Goal: Information Seeking & Learning: Learn about a topic

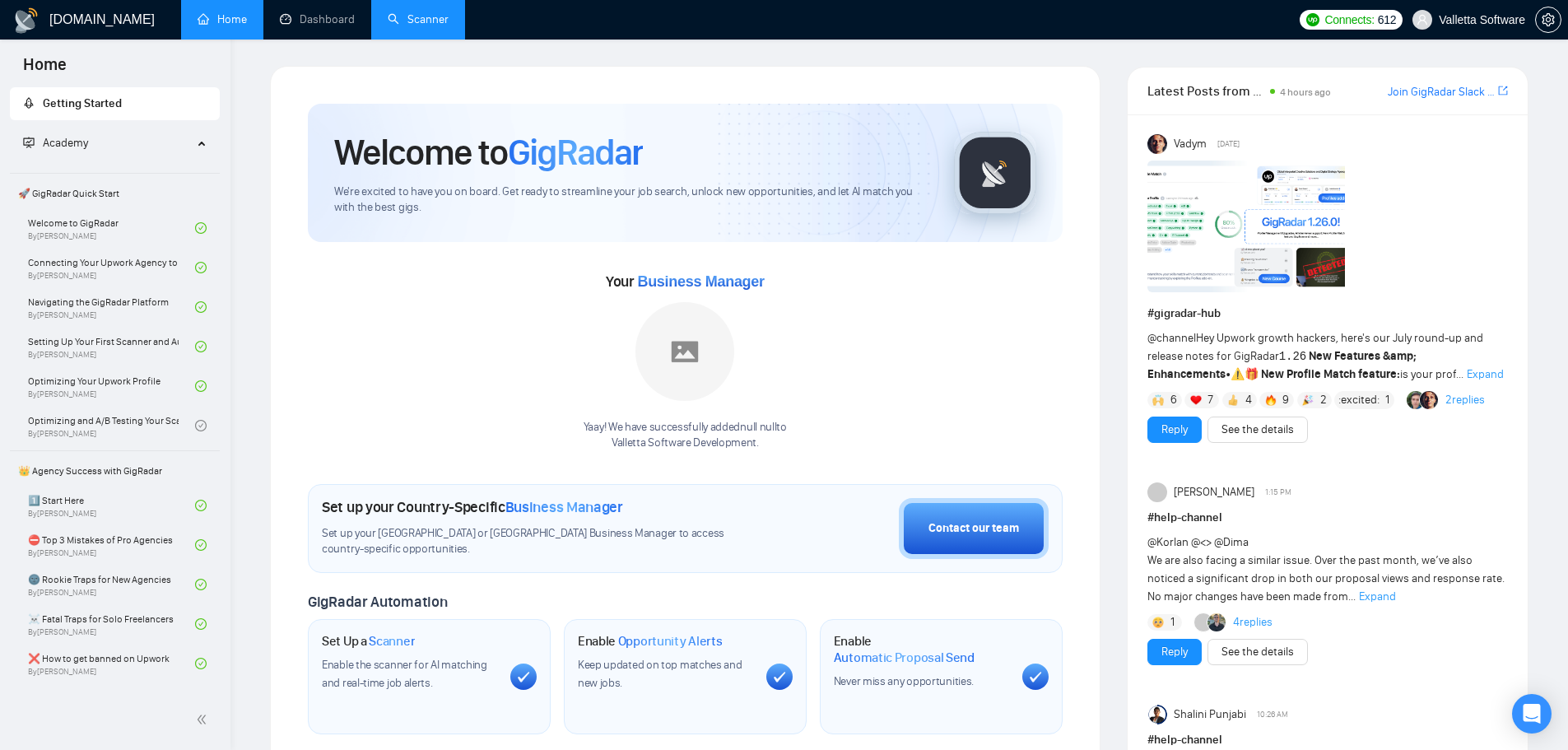
click at [422, 26] on link "Scanner" at bounding box center [418, 19] width 61 height 14
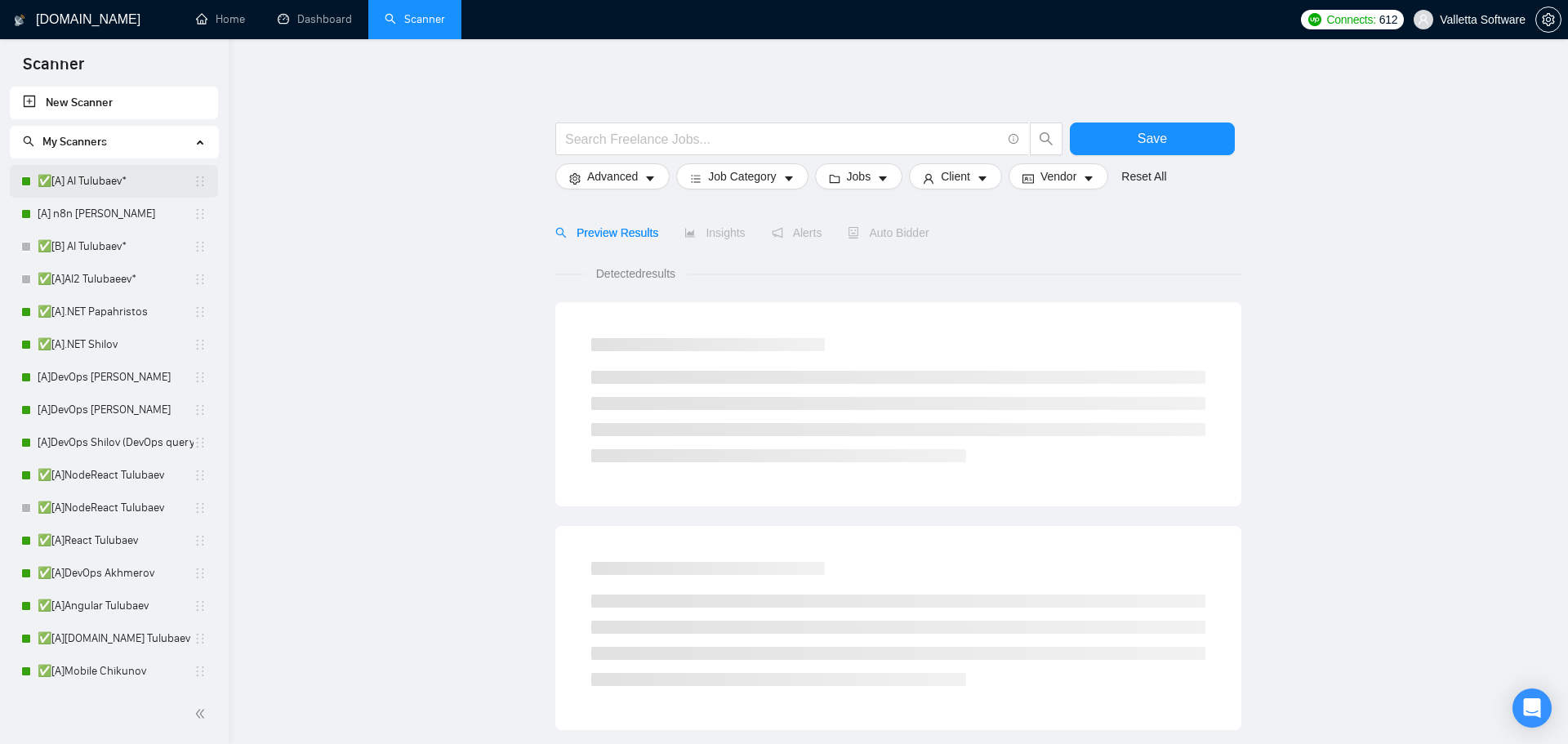
click at [111, 176] on link "✅[A] AI Tulubaev*" at bounding box center [115, 181] width 156 height 33
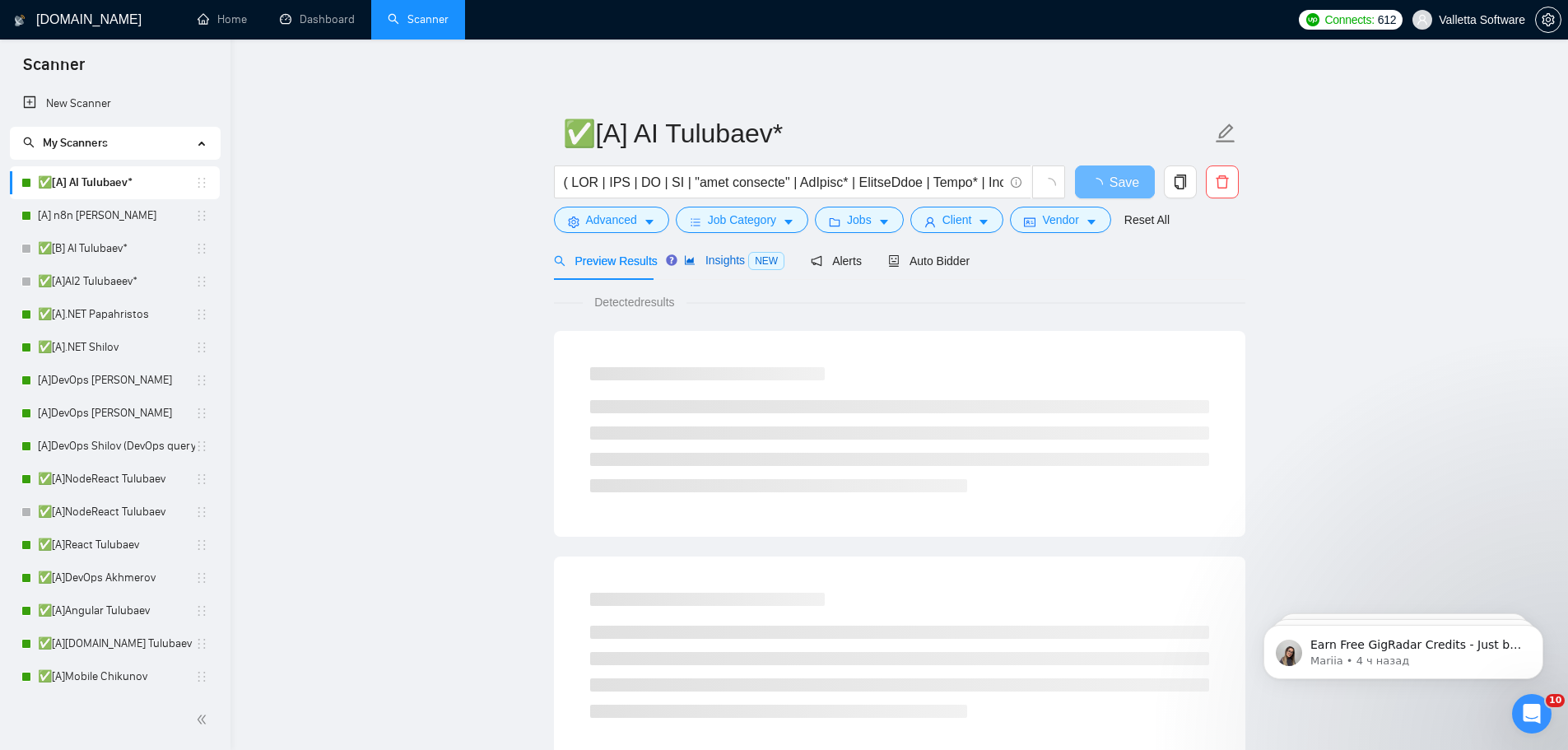
click at [700, 264] on span "Insights NEW" at bounding box center [734, 260] width 101 height 13
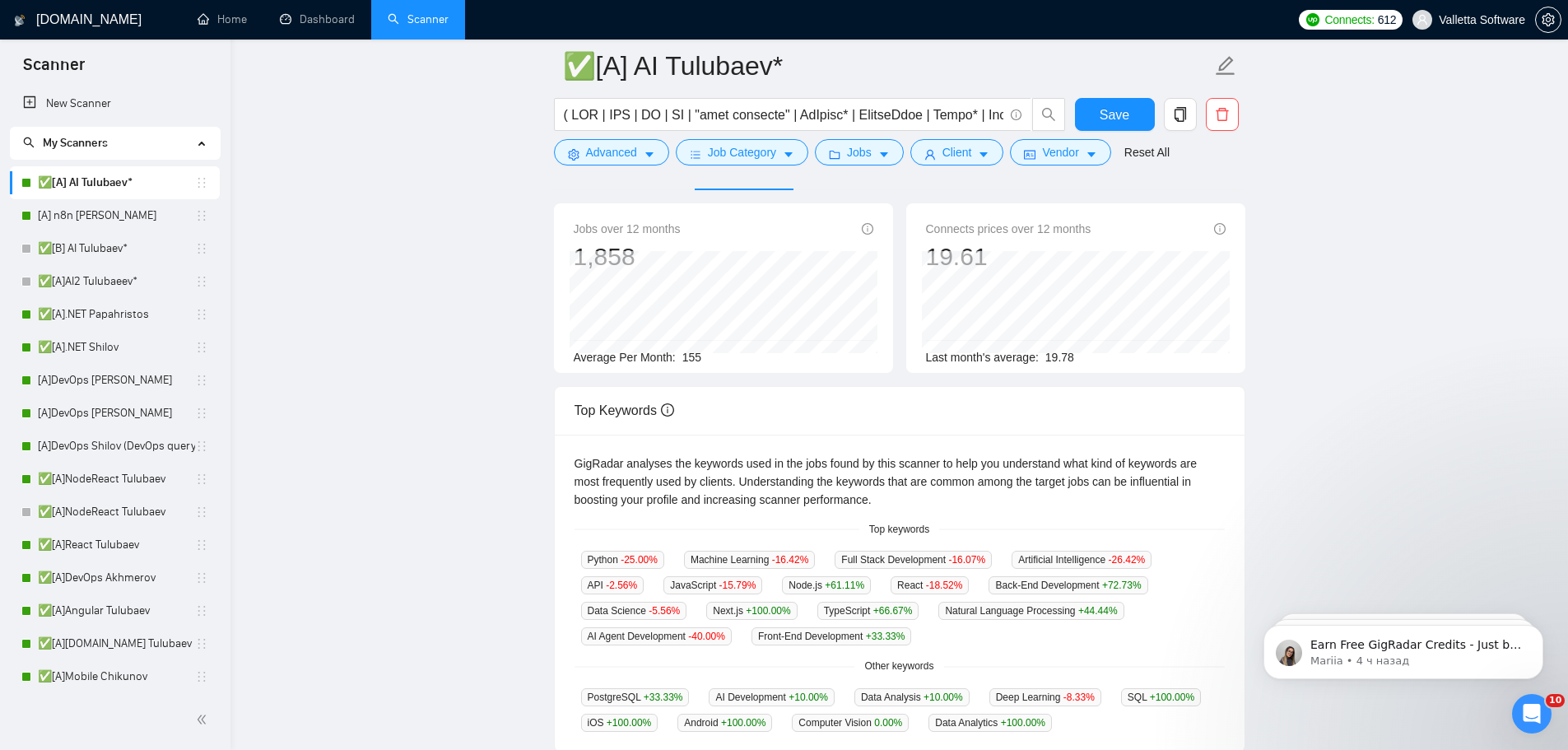
scroll to position [247, 0]
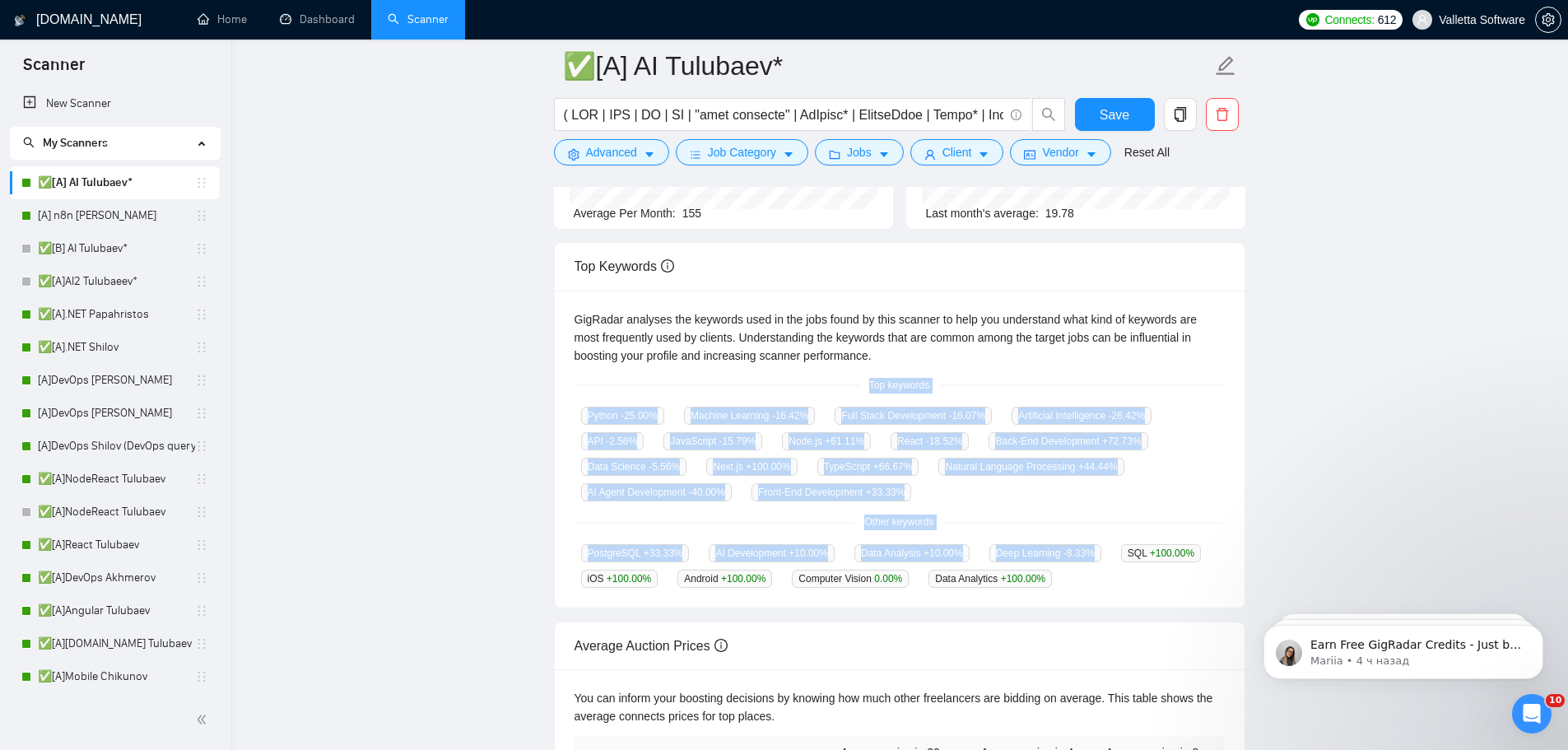
drag, startPoint x: 867, startPoint y: 398, endPoint x: 1090, endPoint y: 574, distance: 284.1
click at [1090, 574] on div "GigRadar analyses the keywords used in the jobs found by this scanner to help y…" at bounding box center [900, 449] width 690 height 318
copy div "Top keywords Python -25.00 % Machine Learning -16.42 % Full Stack Development -…"
drag, startPoint x: 1052, startPoint y: 575, endPoint x: 860, endPoint y: 384, distance: 270.8
click at [860, 384] on div "GigRadar analyses the keywords used in the jobs found by this scanner to help y…" at bounding box center [900, 449] width 690 height 318
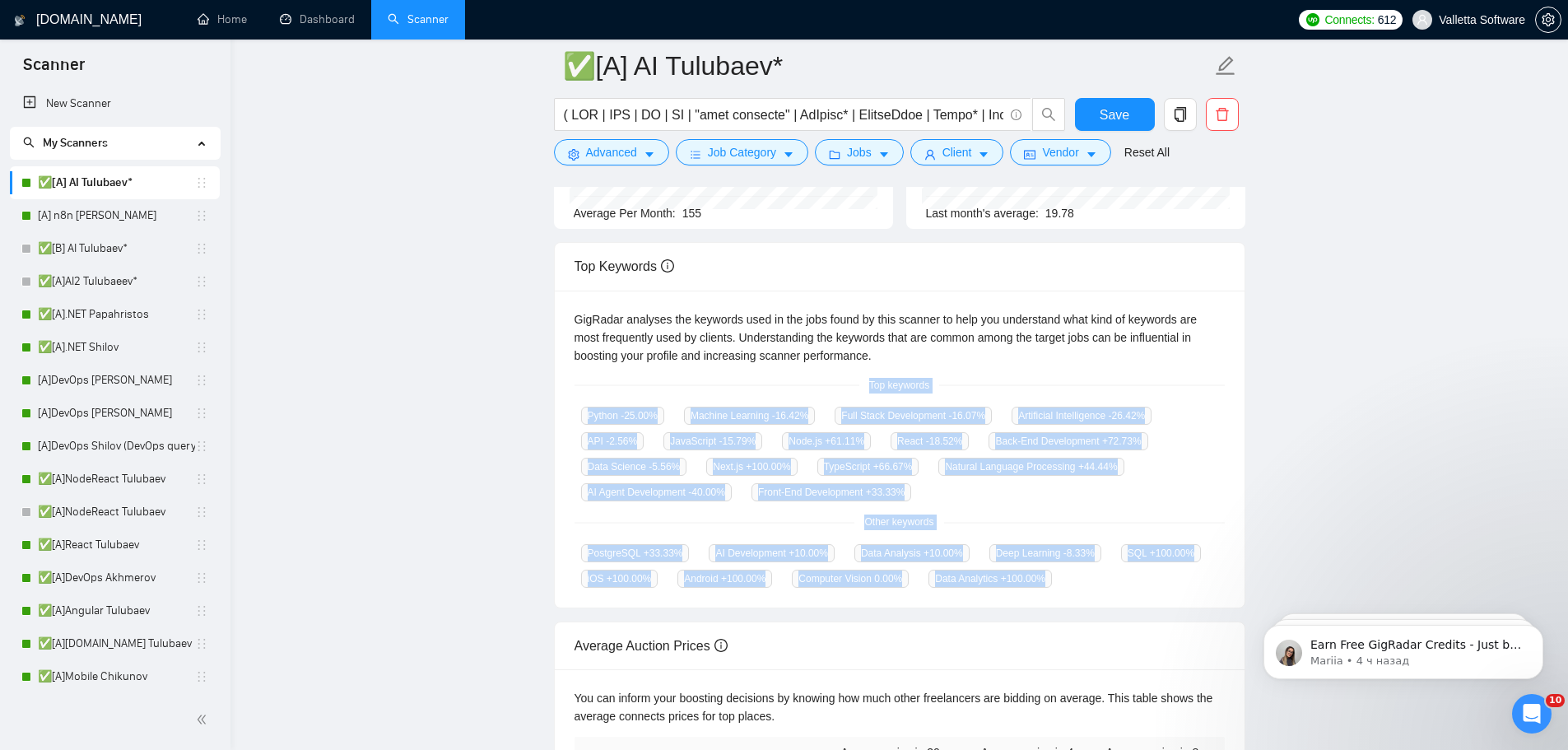
copy div "Top keywords Python -25.00 % Machine Learning -16.42 % Full Stack Development -…"
click at [964, 387] on div "Top keywords" at bounding box center [900, 385] width 650 height 16
drag, startPoint x: 855, startPoint y: 381, endPoint x: 1185, endPoint y: 590, distance: 390.6
click at [1185, 590] on div "GigRadar analyses the keywords used in the jobs found by this scanner to help y…" at bounding box center [900, 449] width 690 height 318
copy div "Top keywords Python -25.00 % Machine Learning -16.42 % Full Stack Development -…"
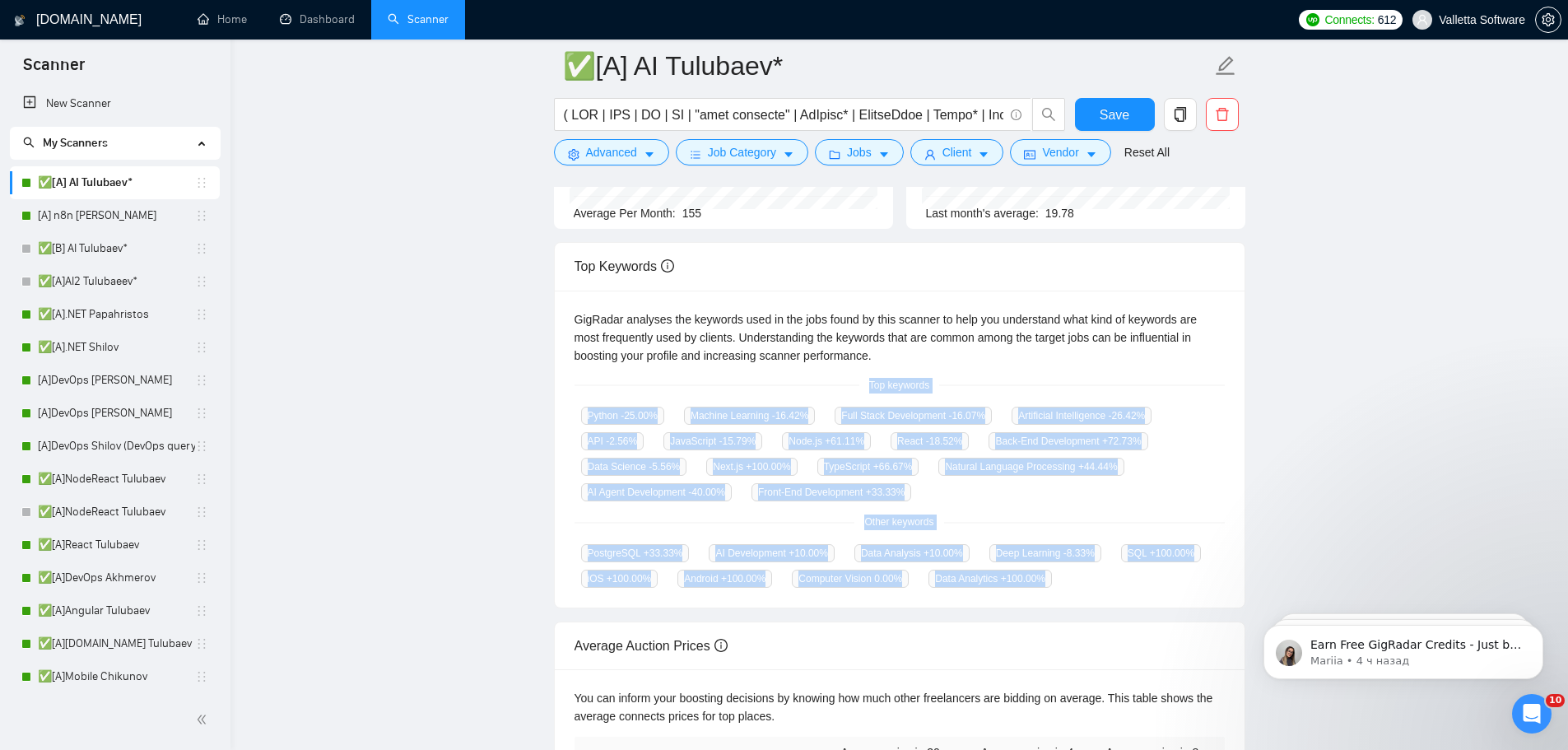
copy div "Top keywords Python -25.00 % Machine Learning -16.42 % Full Stack Development -…"
drag, startPoint x: 117, startPoint y: 371, endPoint x: 408, endPoint y: 0, distance: 471.5
click at [117, 371] on link "[A]DevOps [PERSON_NAME]" at bounding box center [116, 380] width 157 height 33
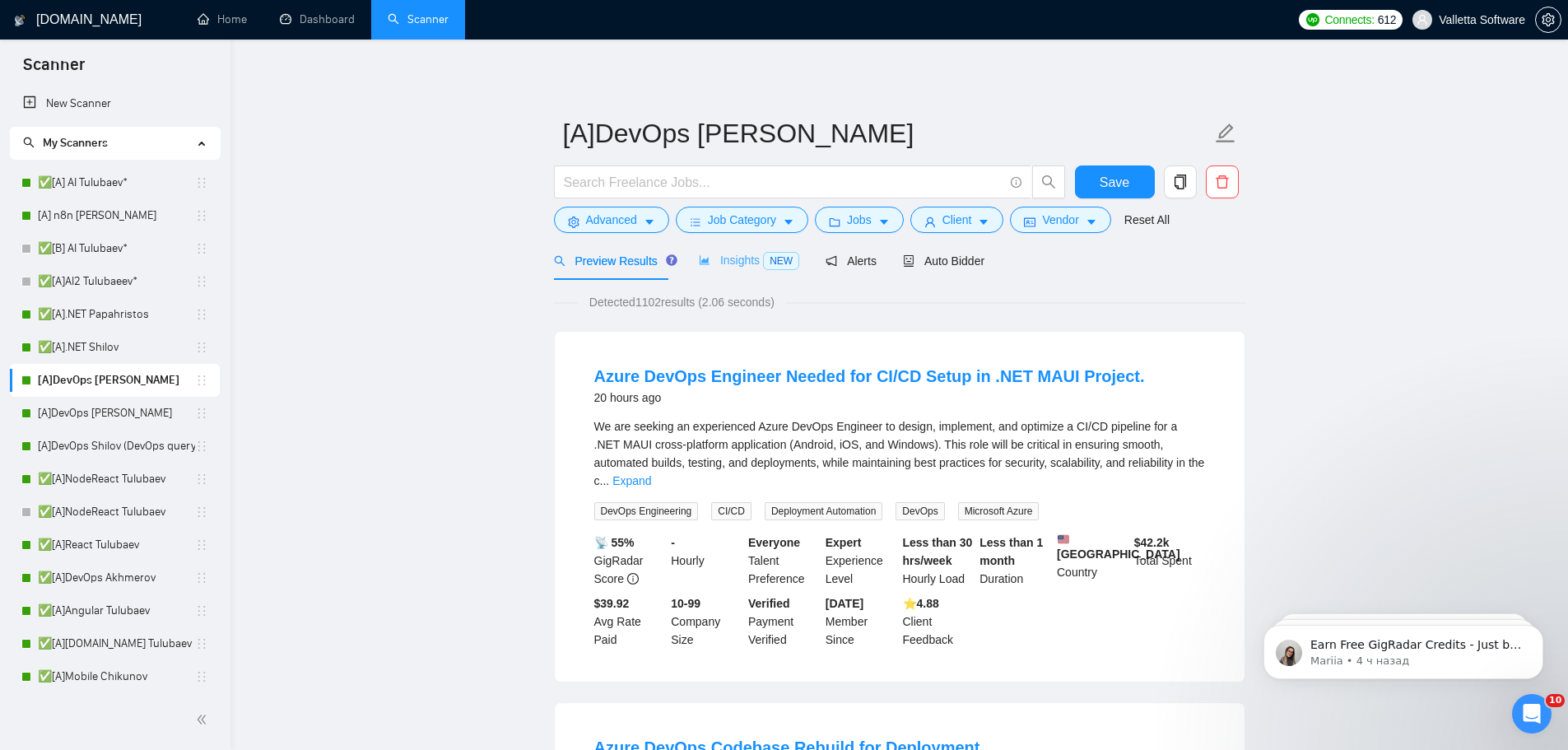
click at [723, 274] on div "Insights NEW" at bounding box center [749, 260] width 101 height 39
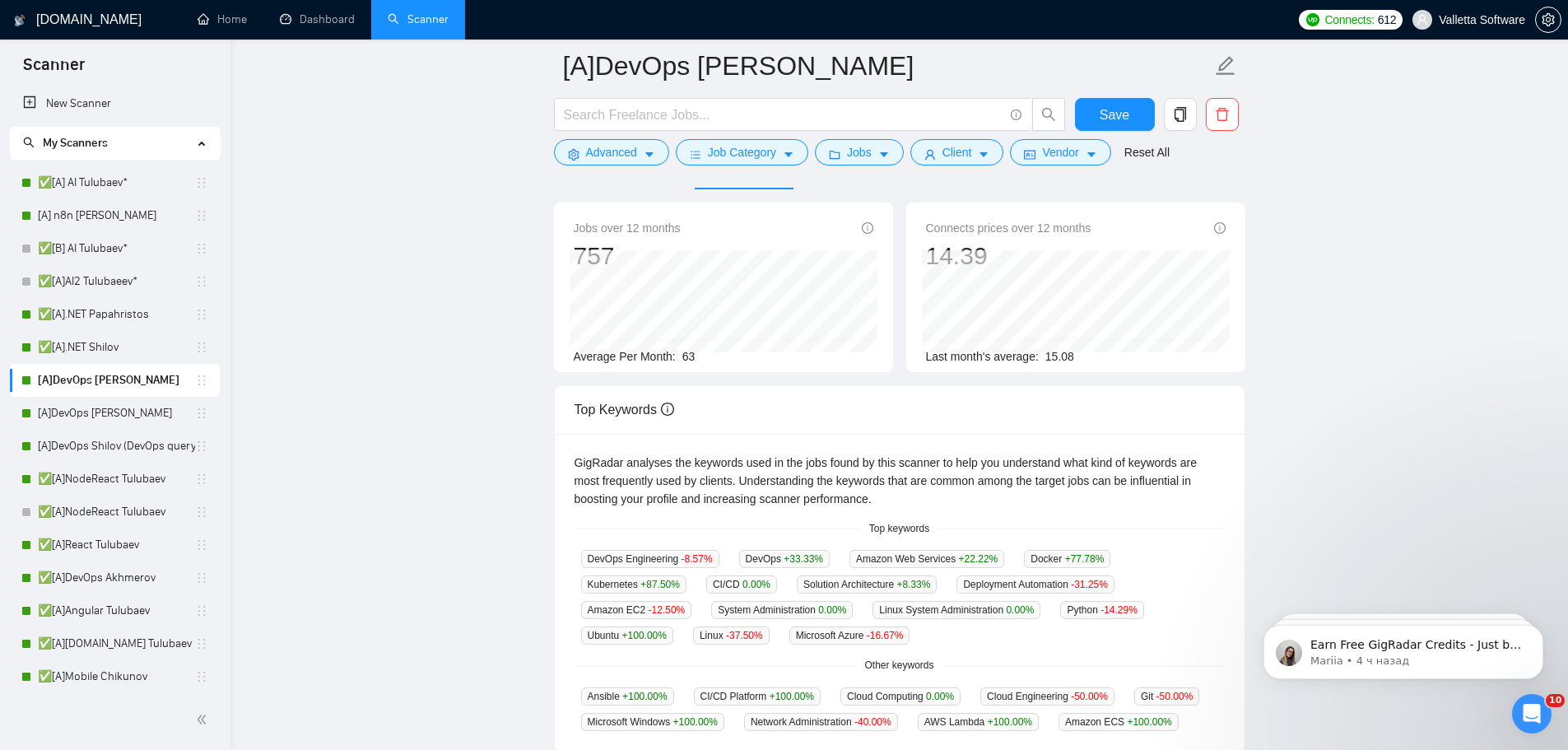
scroll to position [247, 0]
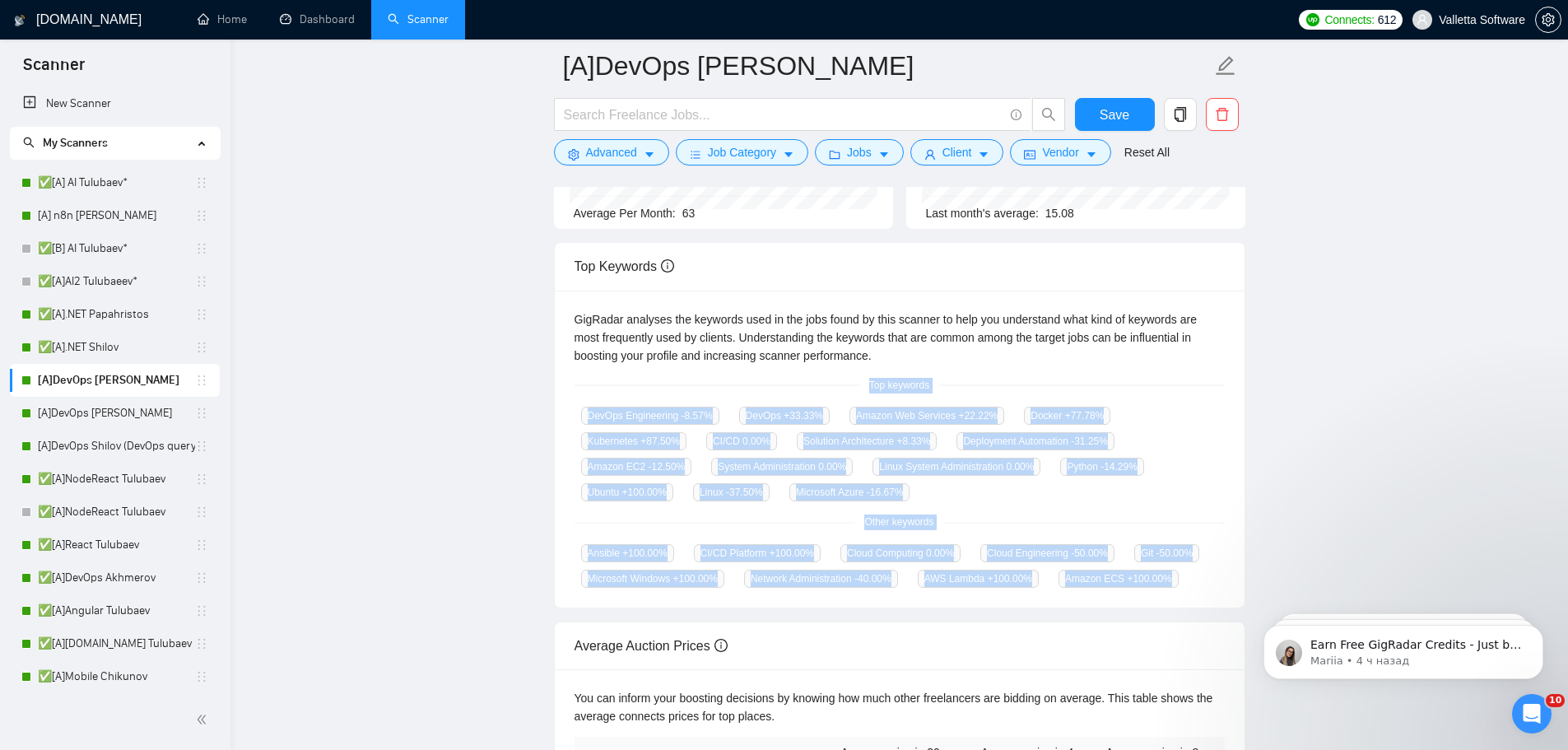
drag, startPoint x: 868, startPoint y: 377, endPoint x: 1177, endPoint y: 587, distance: 373.6
click at [1177, 587] on div "GigRadar analyses the keywords used in the jobs found by this scanner to help y…" at bounding box center [900, 449] width 690 height 318
copy div "Top keywords DevOps Engineering -8.57 % DevOps +33.33 % Amazon Web Services +22…"
click at [102, 308] on link "✅[A].NET Papahristos" at bounding box center [116, 314] width 157 height 33
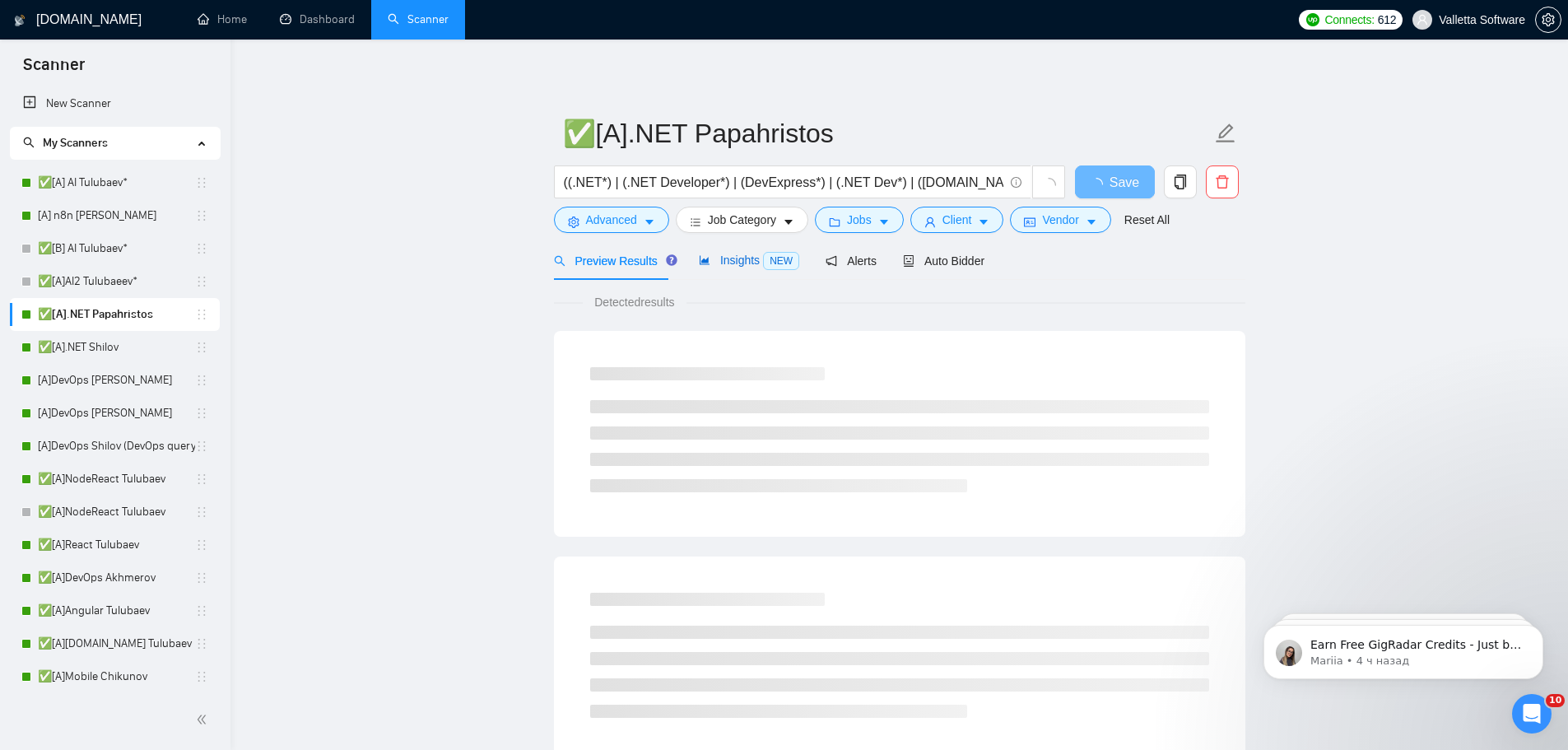
click at [738, 262] on span "Insights NEW" at bounding box center [749, 260] width 101 height 13
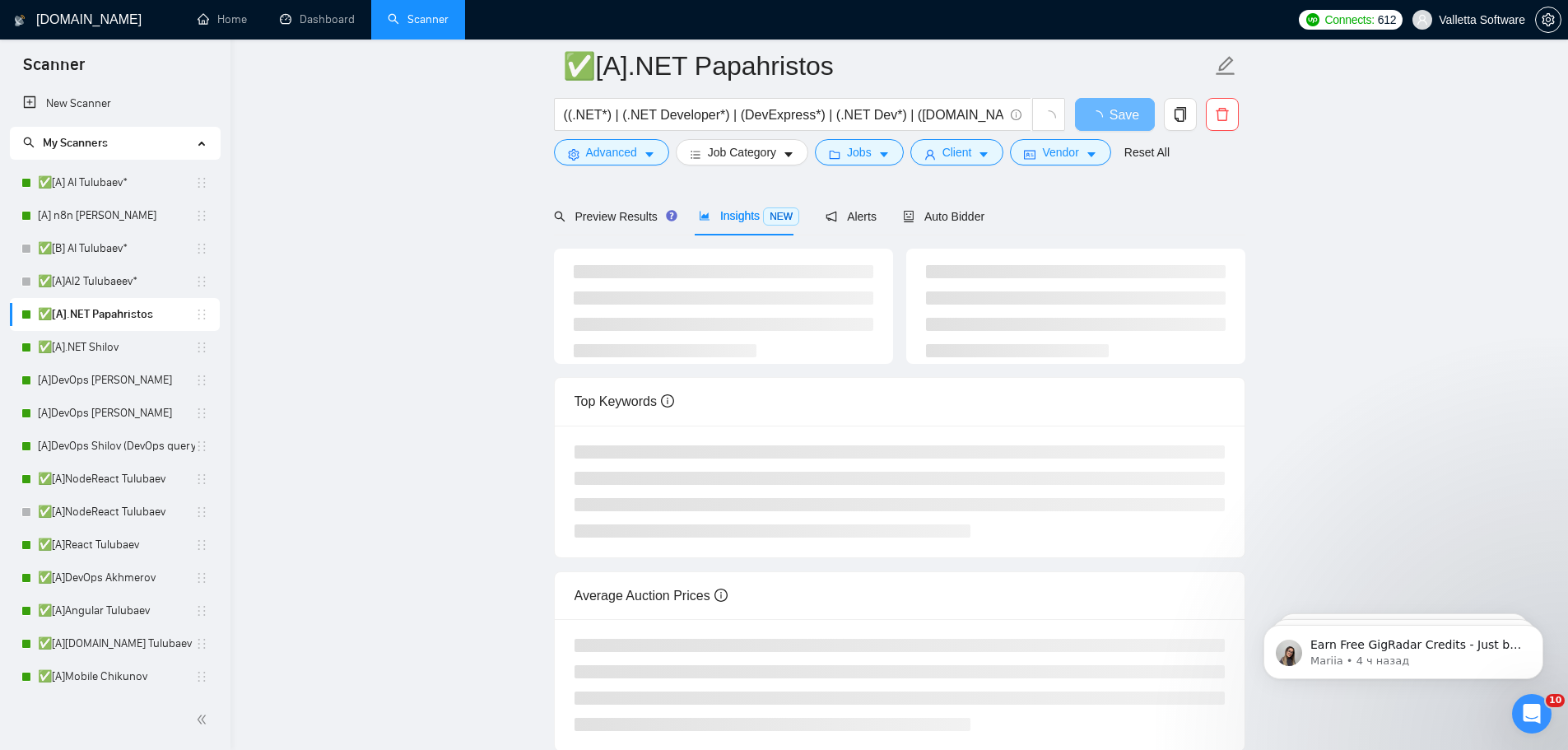
scroll to position [172, 0]
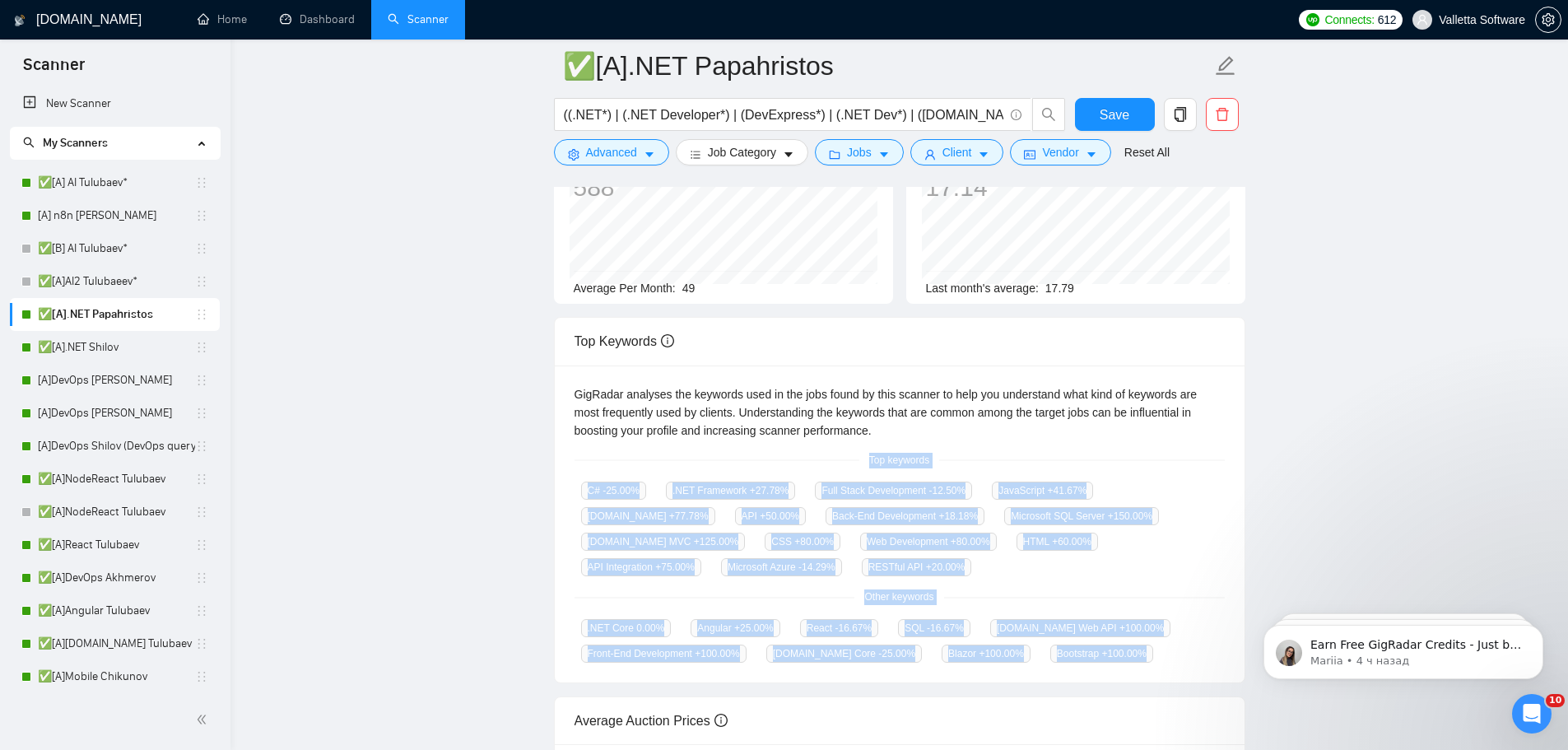
drag, startPoint x: 898, startPoint y: 481, endPoint x: 1100, endPoint y: 644, distance: 259.6
click at [1100, 644] on div "GigRadar analyses the keywords used in the jobs found by this scanner to help y…" at bounding box center [900, 524] width 690 height 318
copy div "Top keywords C# -25.00 % .NET Framework +27.78 % Full Stack Development -12.50 …"
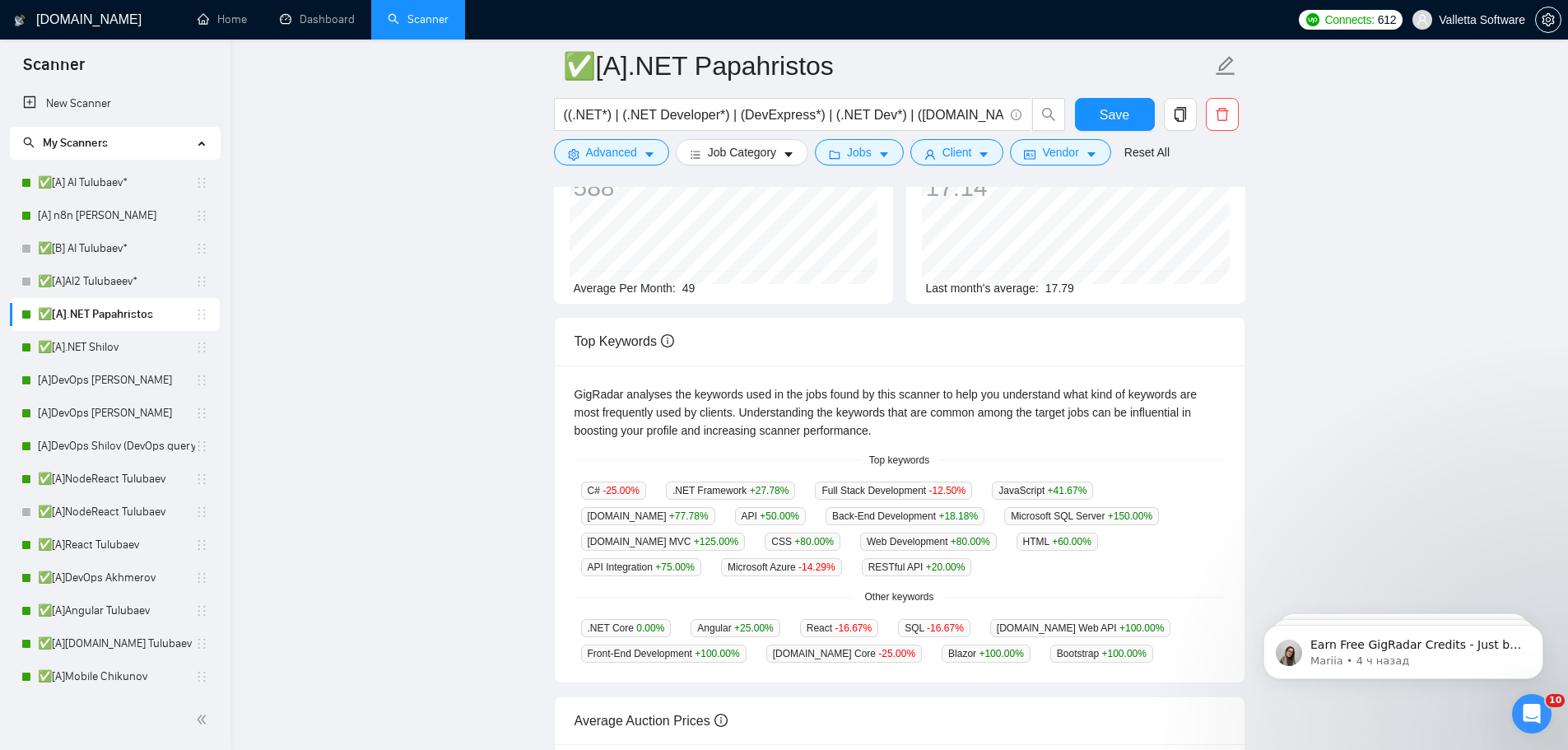
click at [421, 249] on main "✅[A].NET Papahristos ((.NET*) | (.NET Developer*) | (DevExpress*) | (.NET Dev*)…" at bounding box center [899, 451] width 1285 height 1116
click at [421, 248] on main "✅[A].NET Papahristos ((.NET*) | (.NET Developer*) | (DevExpress*) | (.NET Dev*)…" at bounding box center [899, 451] width 1285 height 1116
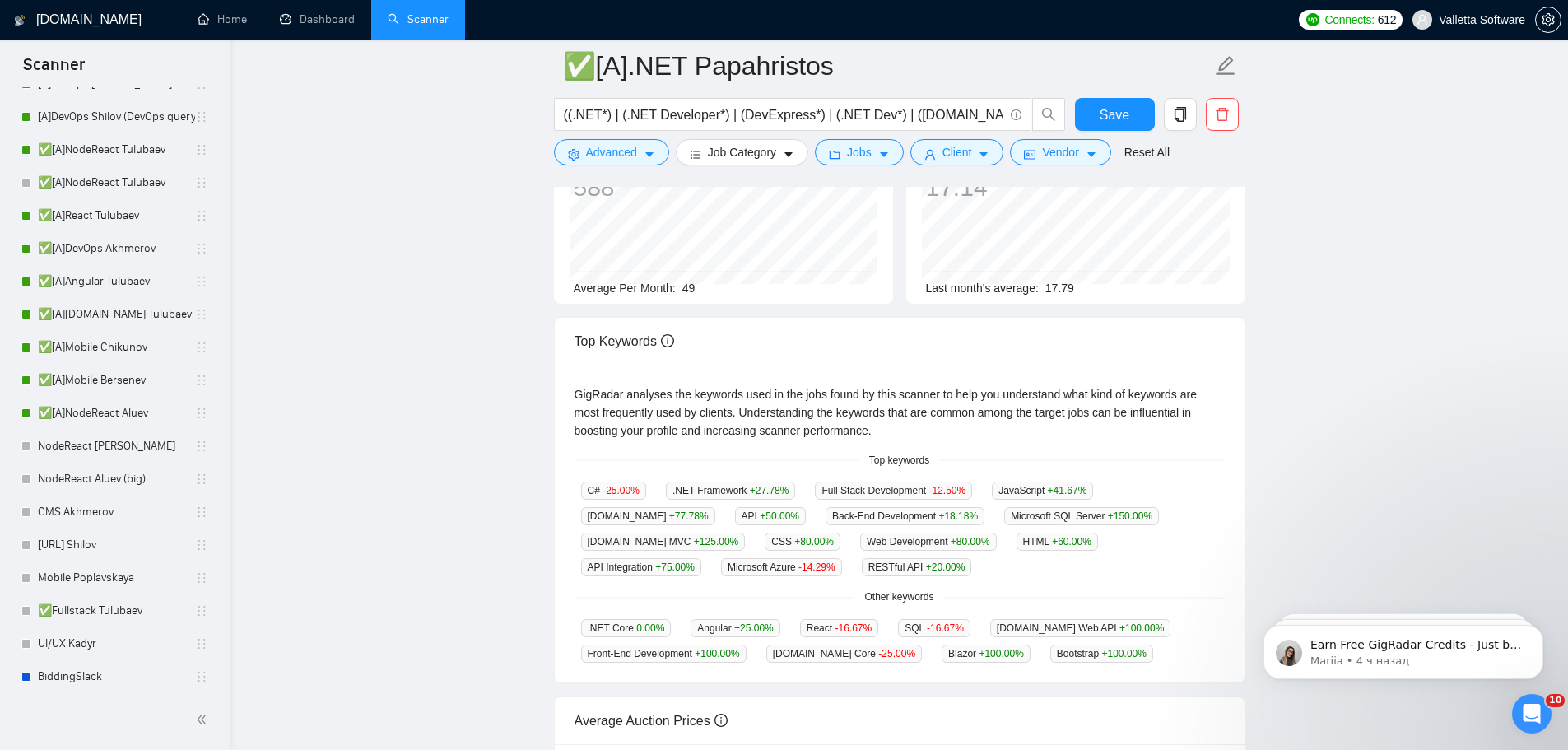
scroll to position [847, 0]
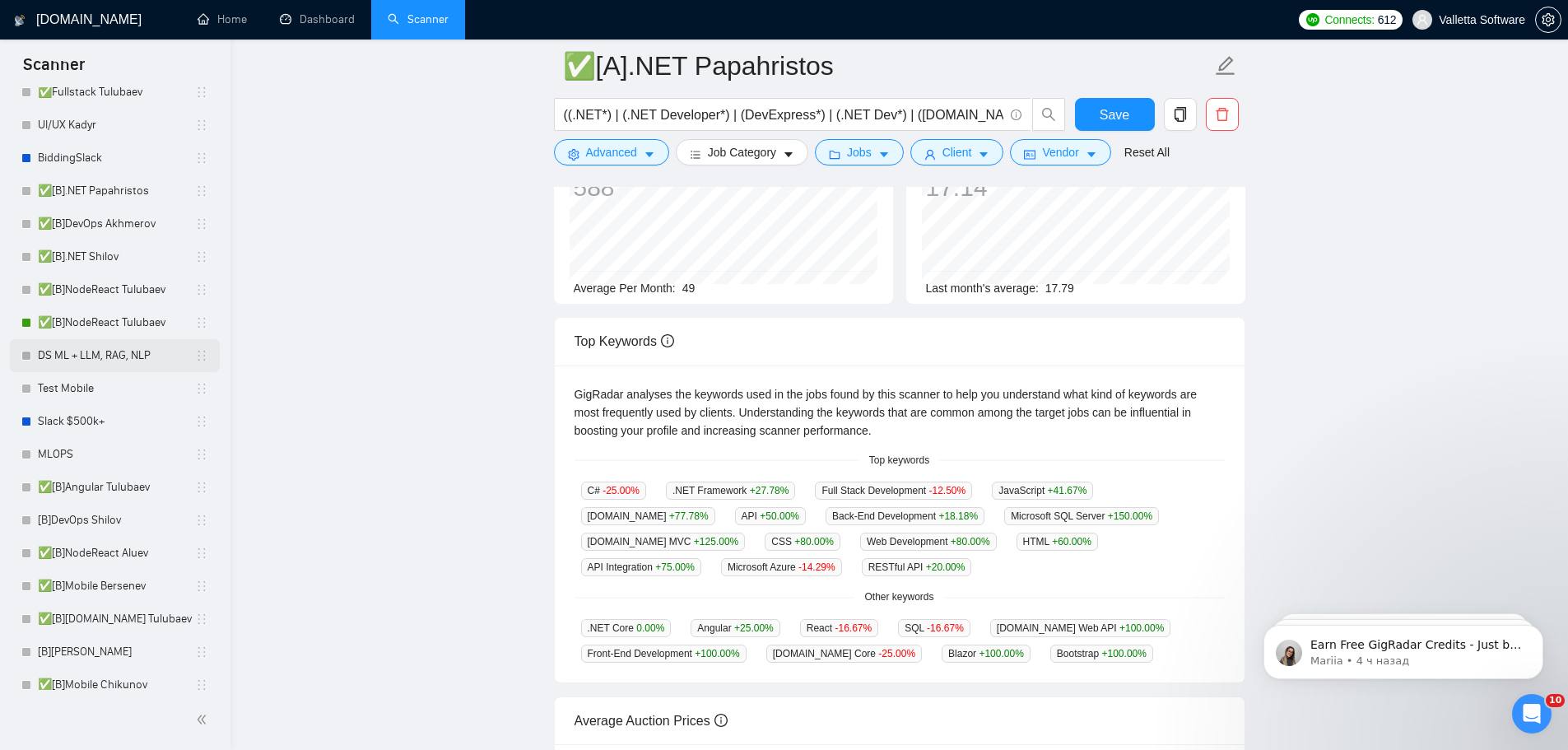
click at [98, 367] on link "DS ML + LLM, RAG, NLP" at bounding box center [116, 356] width 157 height 33
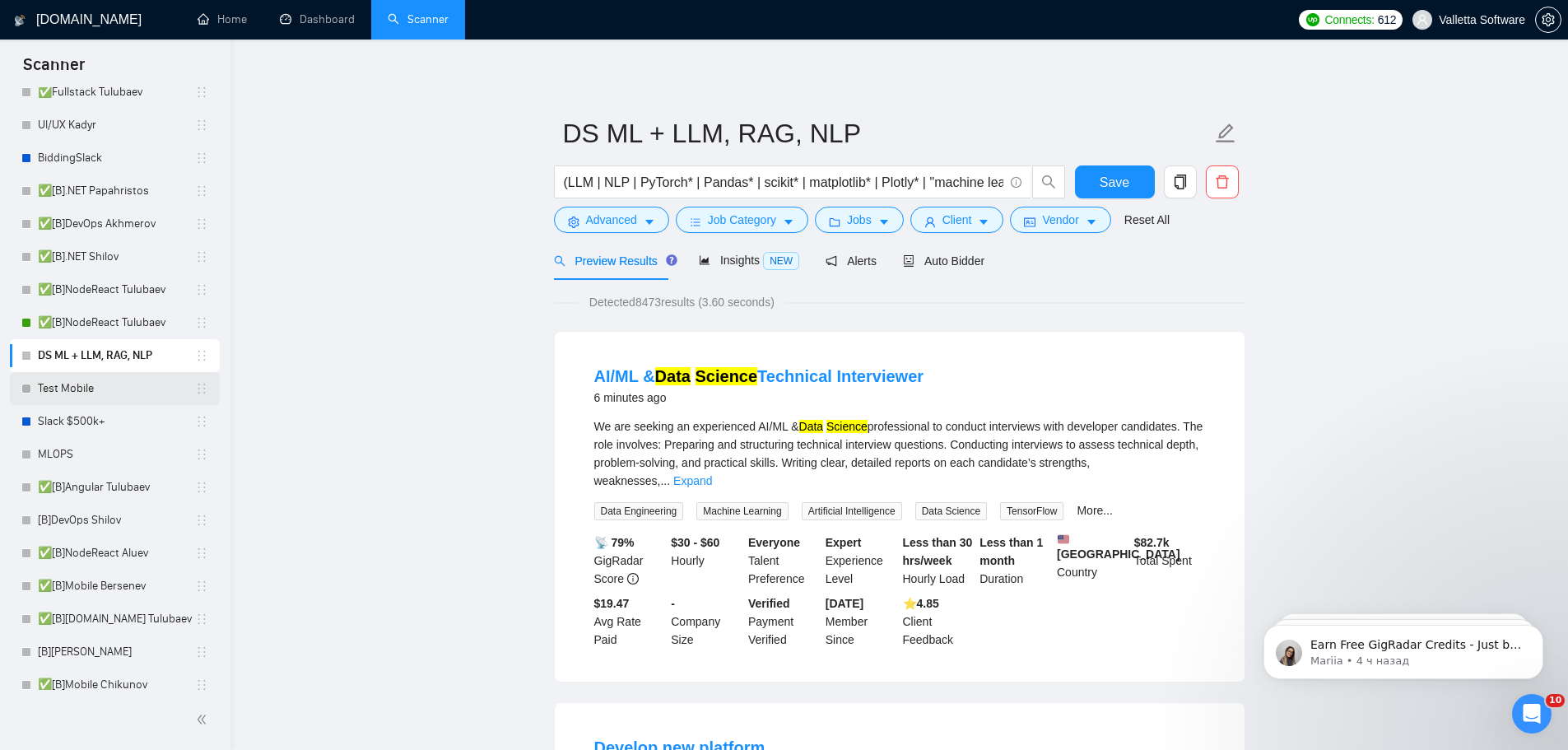
click at [88, 389] on link "Test Mobile" at bounding box center [116, 389] width 157 height 33
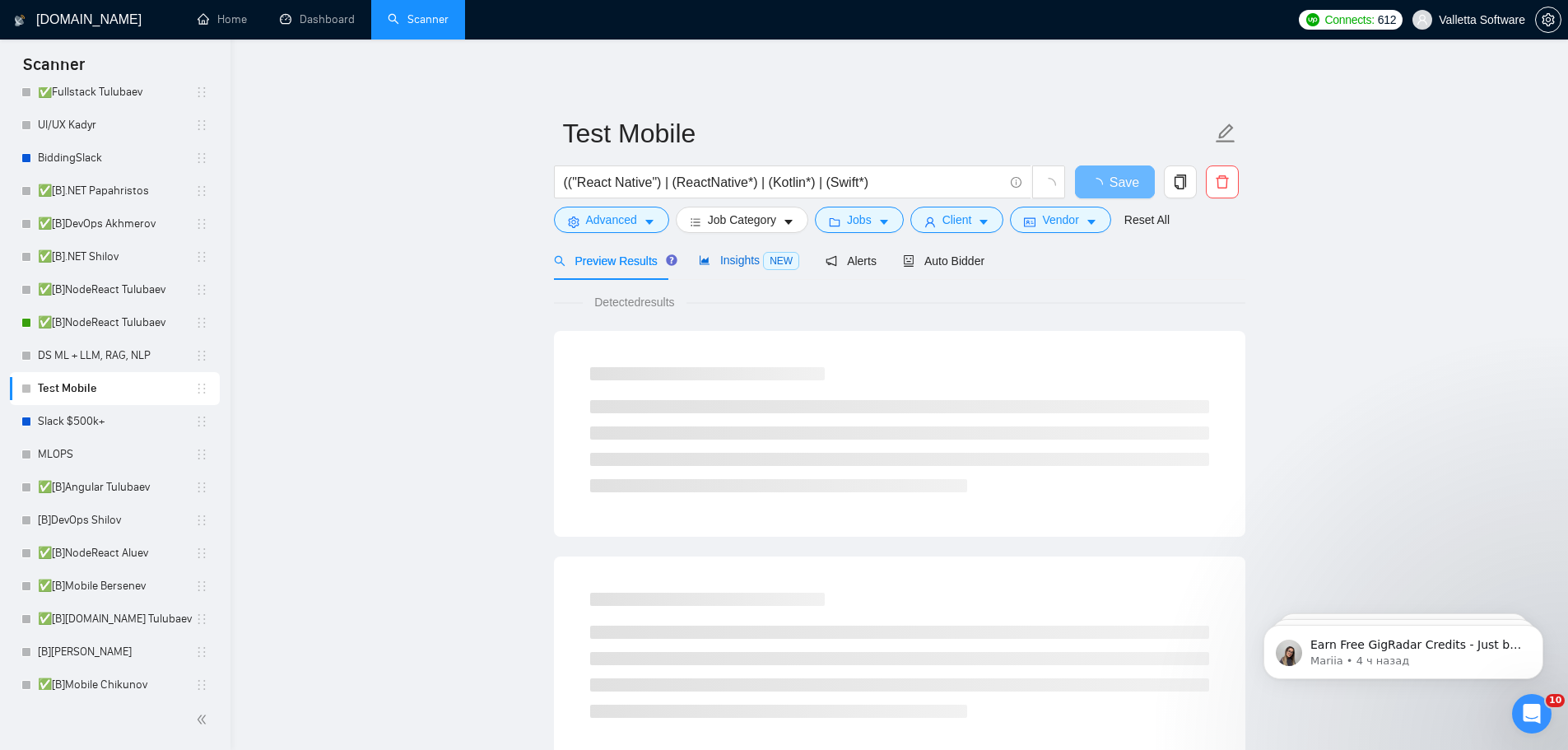
click at [711, 264] on span "Insights NEW" at bounding box center [749, 260] width 101 height 13
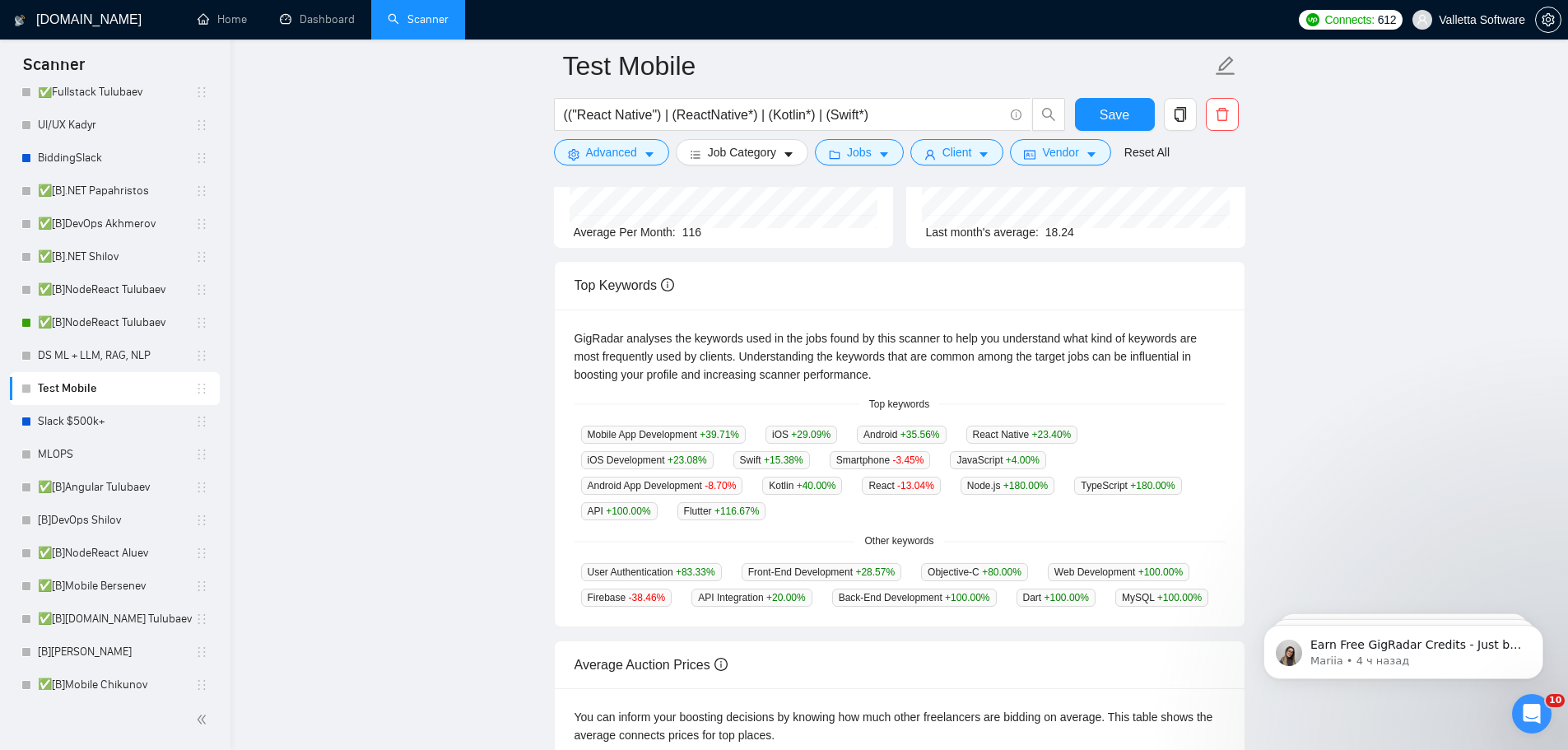
scroll to position [247, 0]
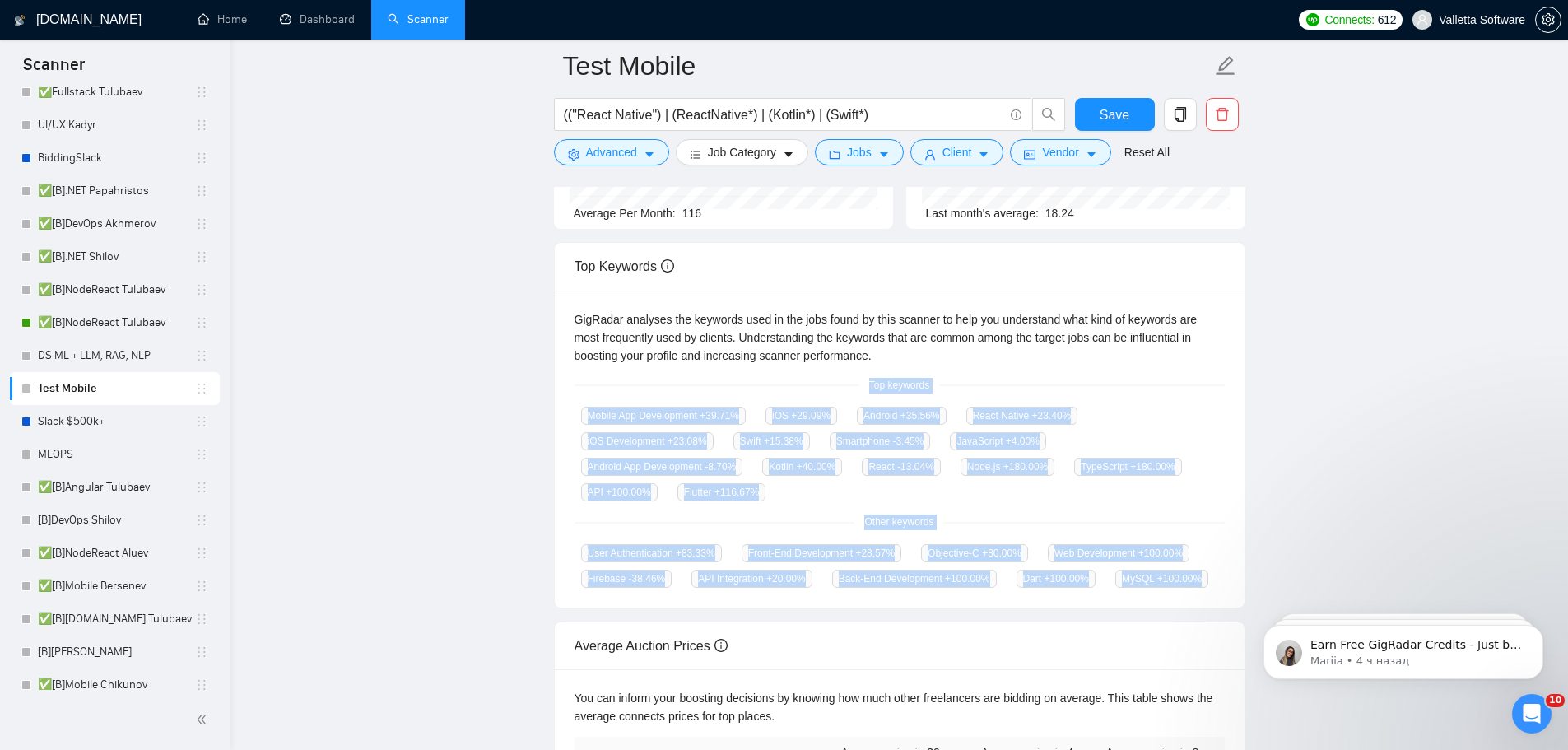
copy div "Top keywords Mobile App Development +39.71 % iOS +29.09 % Android +35.56 % Reac…"
drag, startPoint x: 838, startPoint y: 370, endPoint x: 1181, endPoint y: 586, distance: 405.3
click at [1181, 586] on div "GigRadar analyses the keywords used in the jobs found by this scanner to help y…" at bounding box center [900, 449] width 690 height 318
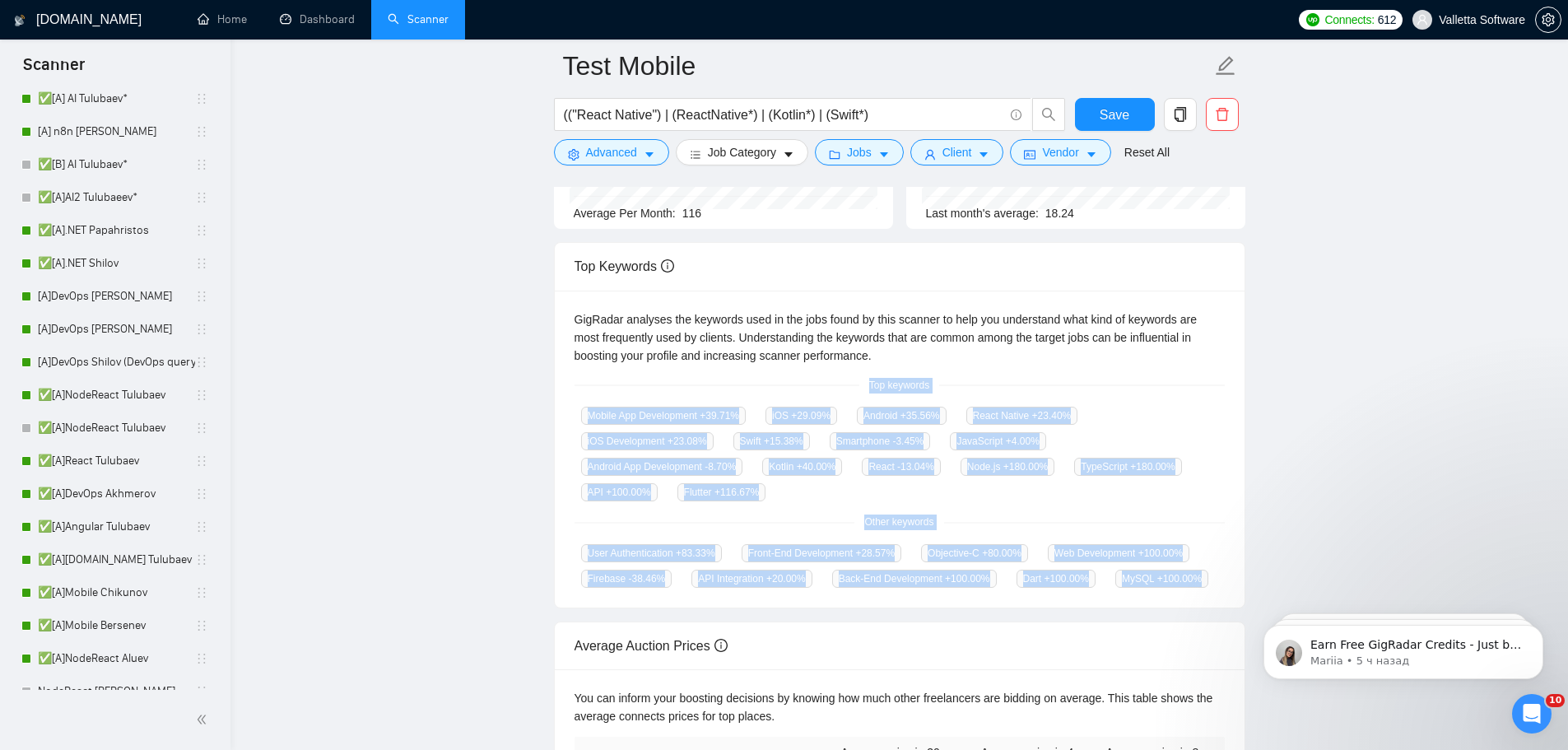
scroll to position [0, 0]
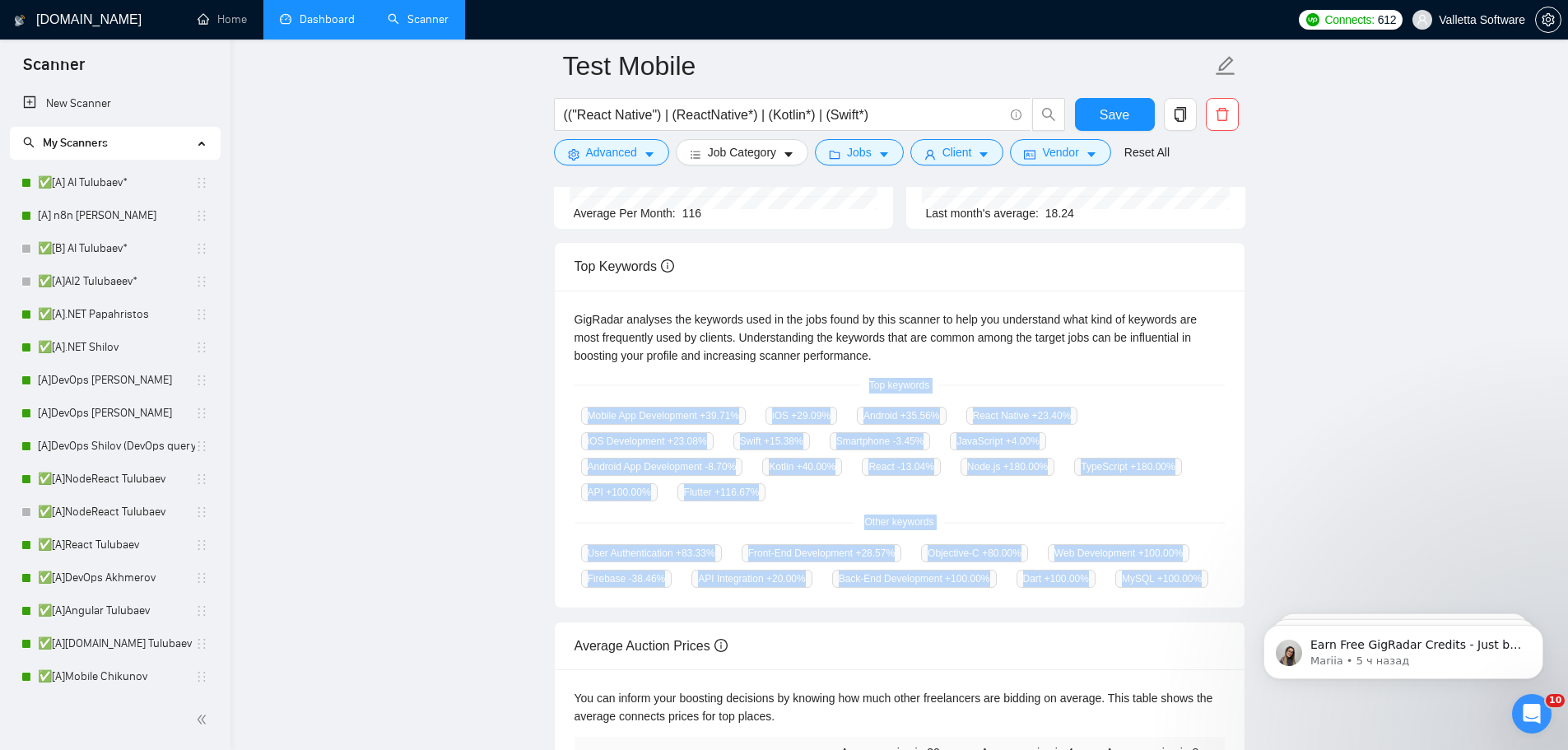
drag, startPoint x: 115, startPoint y: 184, endPoint x: 269, endPoint y: 3, distance: 237.6
click at [115, 184] on link "✅[A] AI Tulubaev*" at bounding box center [116, 182] width 157 height 33
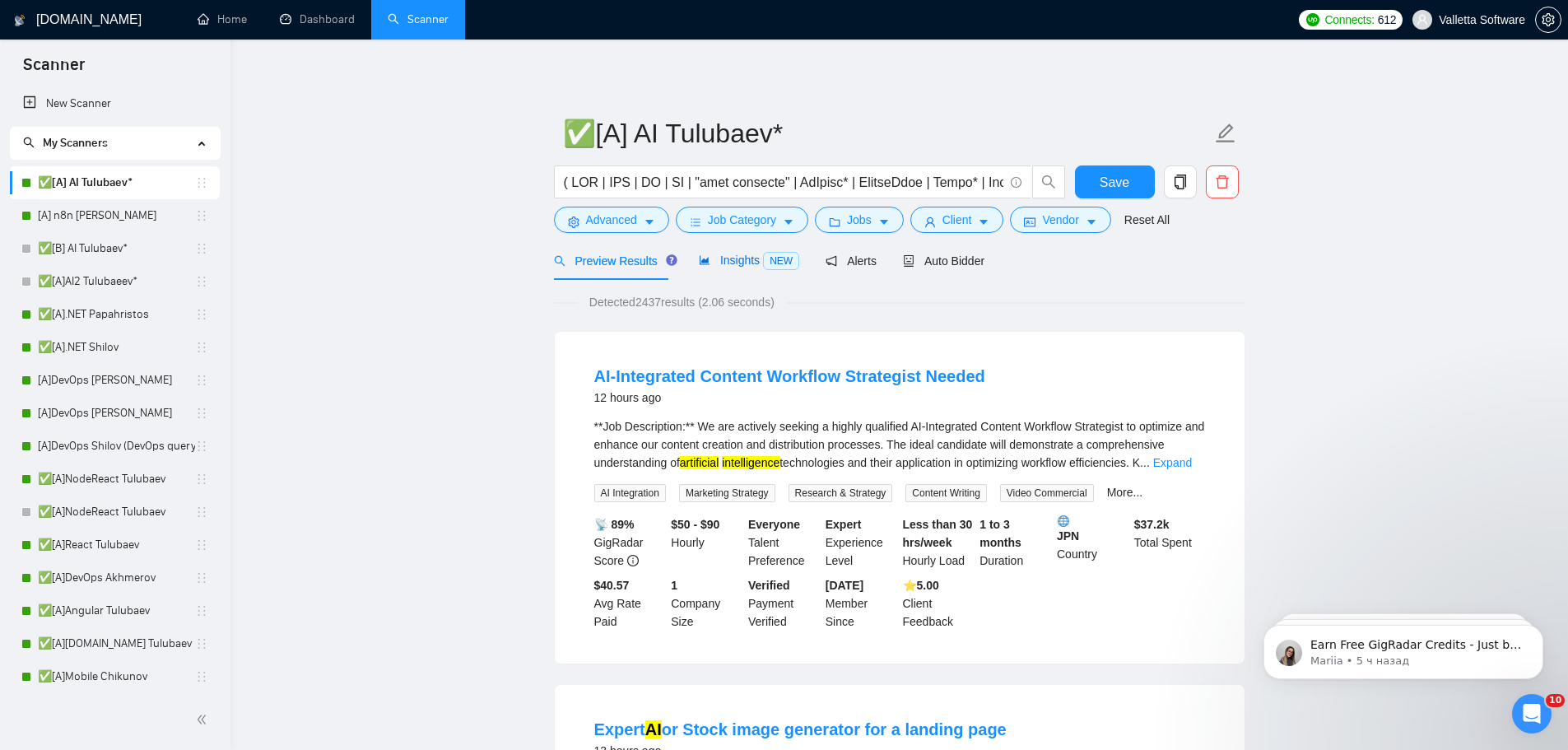
drag, startPoint x: 712, startPoint y: 265, endPoint x: 708, endPoint y: 276, distance: 11.7
click at [712, 265] on span "Insights NEW" at bounding box center [749, 260] width 101 height 13
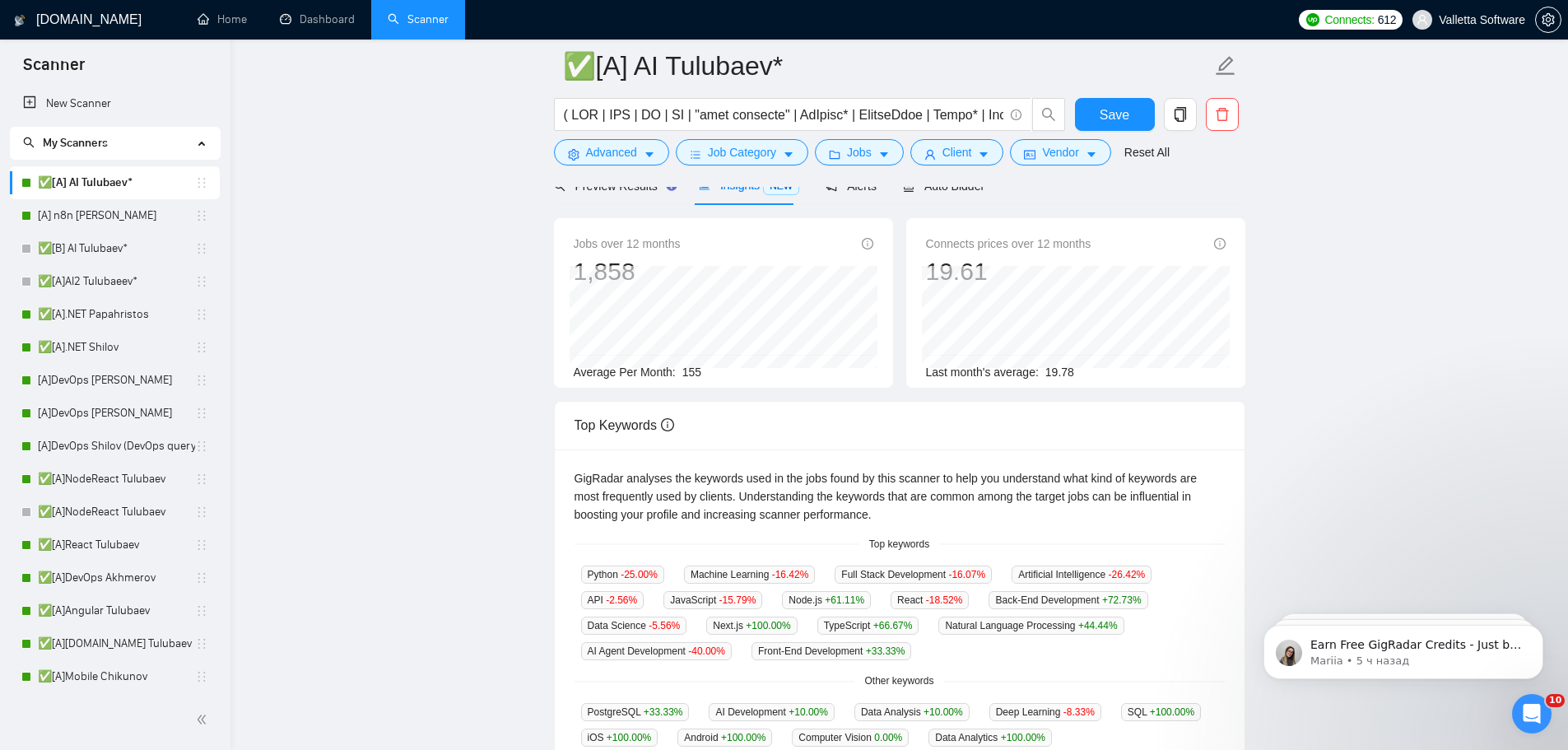
scroll to position [329, 0]
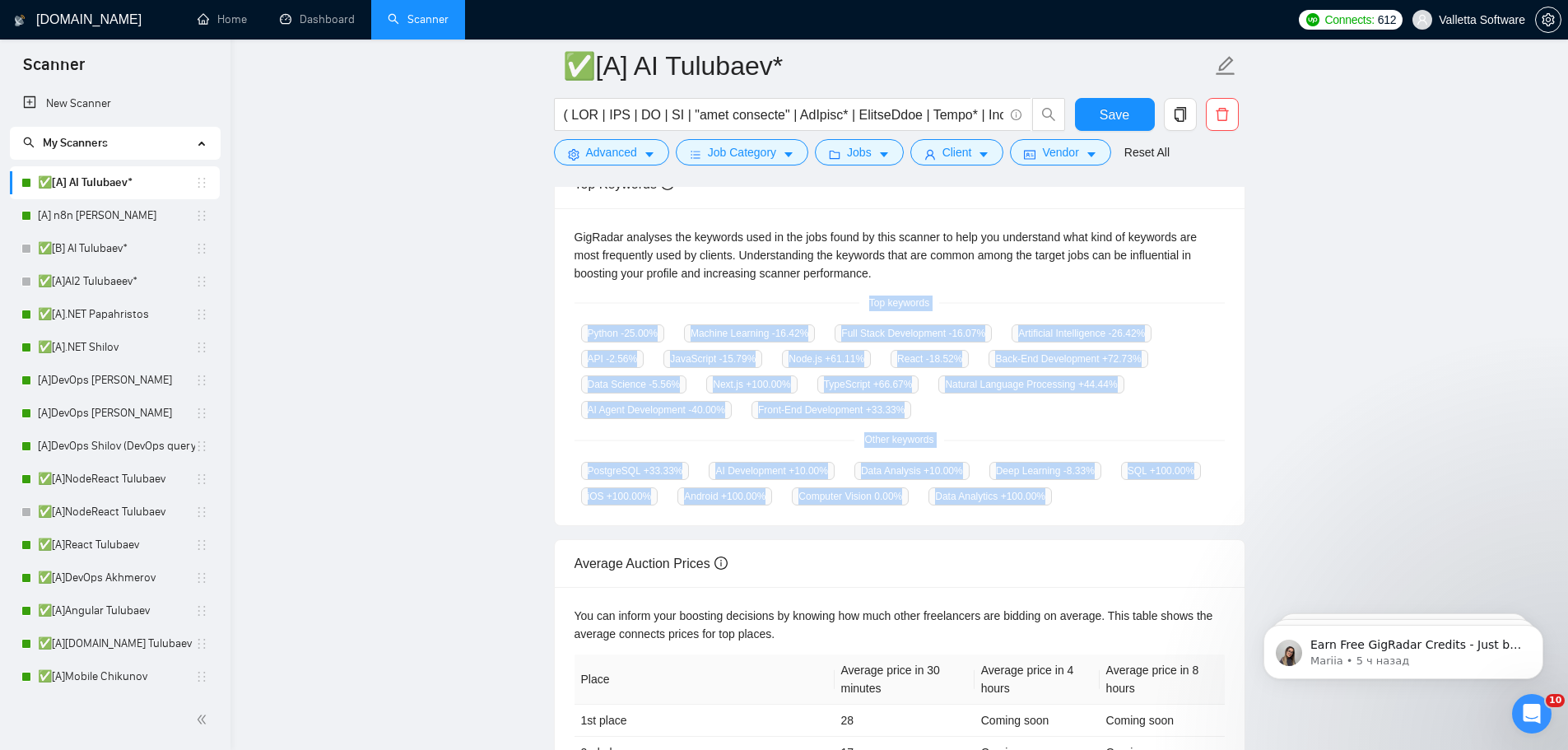
drag, startPoint x: 868, startPoint y: 301, endPoint x: 1108, endPoint y: 510, distance: 318.2
click at [1108, 510] on div "GigRadar analyses the keywords used in the jobs found by this scanner to help y…" at bounding box center [900, 366] width 690 height 318
copy div "Top keywords Python -25.00 % Machine Learning -16.42 % Full Stack Development -…"
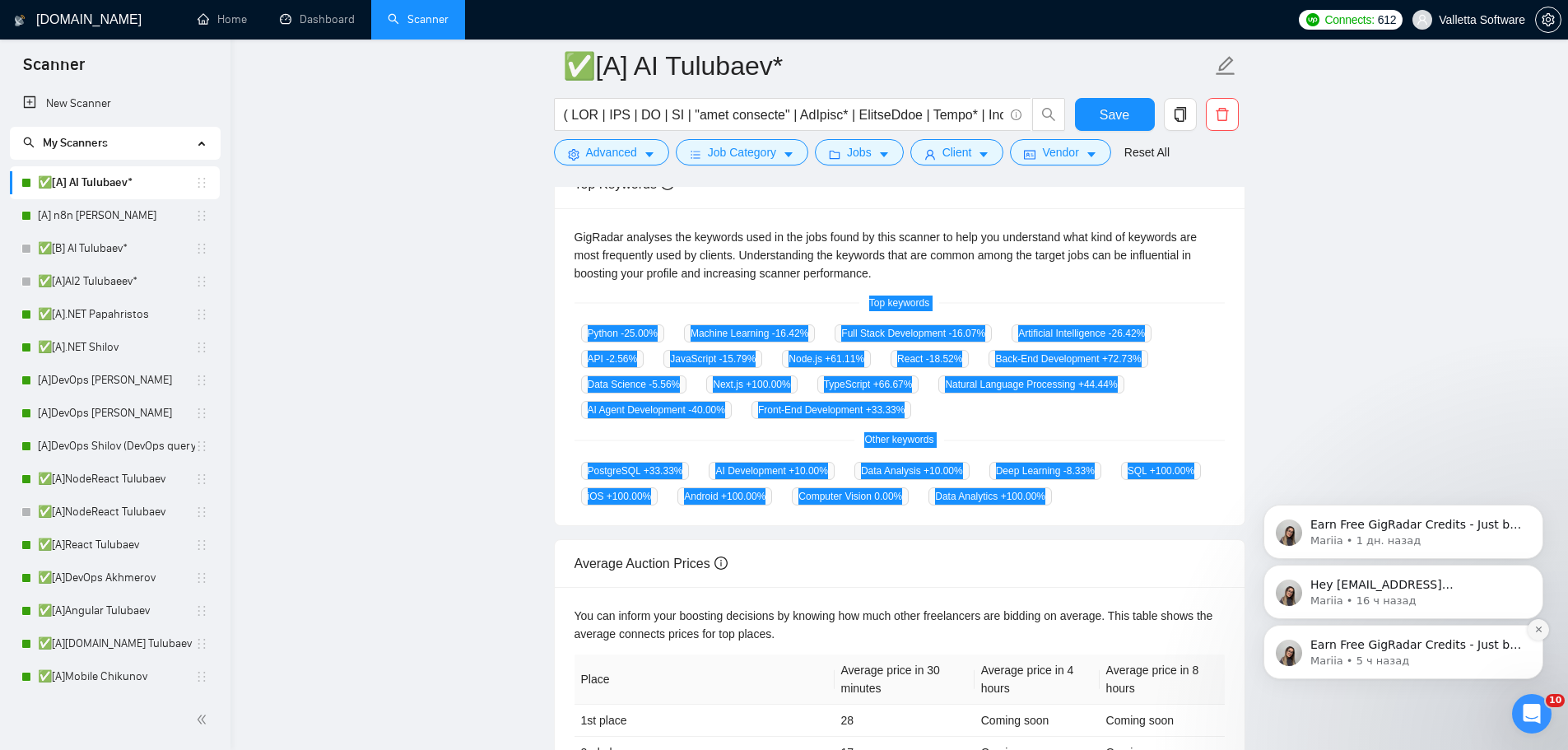
click at [1534, 630] on icon "Dismiss notification" at bounding box center [1538, 629] width 9 height 9
click at [1536, 630] on icon "Dismiss notification" at bounding box center [1538, 630] width 7 height 7
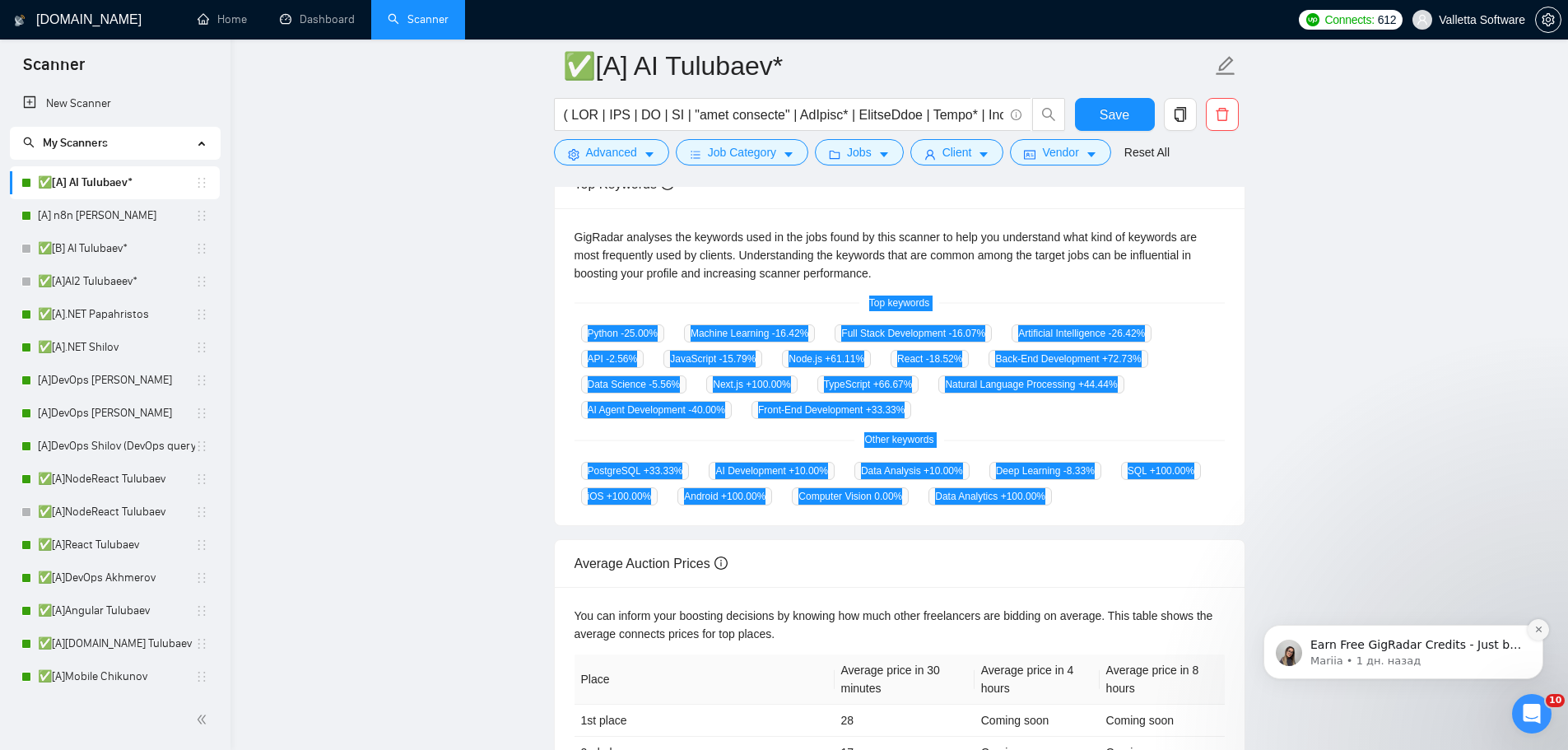
click at [1537, 629] on icon "Dismiss notification" at bounding box center [1538, 629] width 9 height 9
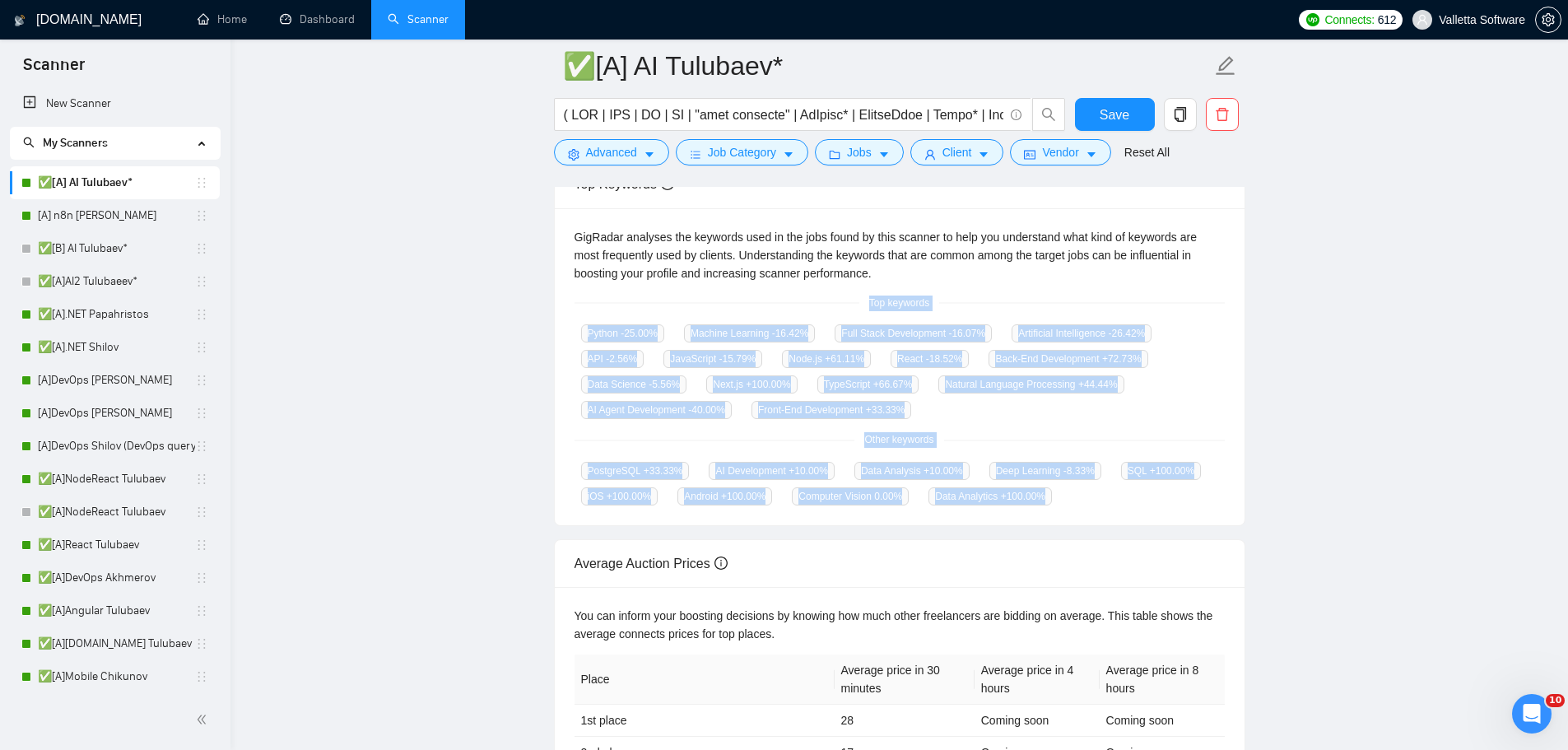
click at [1462, 384] on main "✅[A] AI Tulubaev* Save Advanced Job Category Jobs Client Vendor Reset All Previ…" at bounding box center [899, 295] width 1285 height 1116
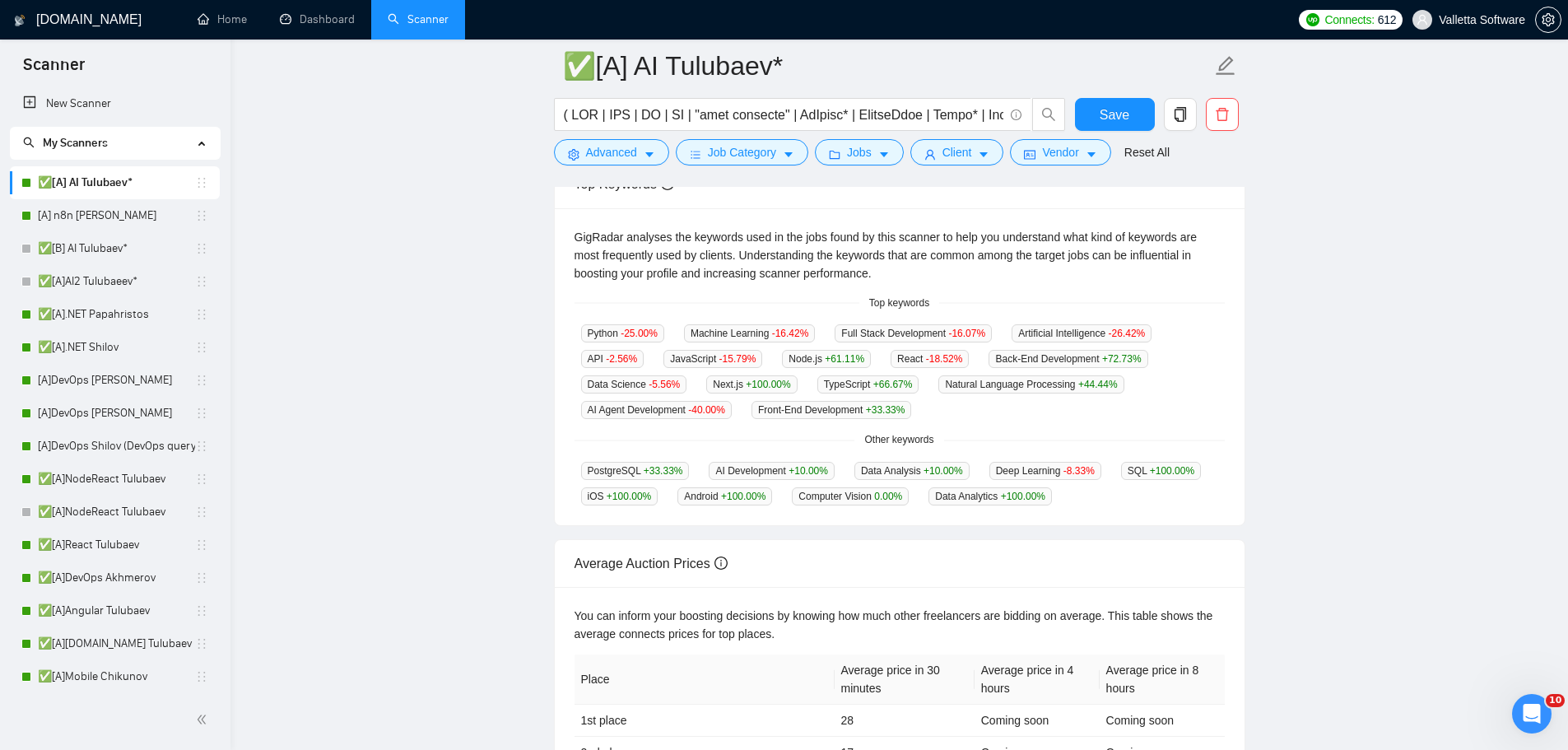
drag, startPoint x: 1496, startPoint y: 603, endPoint x: 1485, endPoint y: 603, distance: 11.0
click at [1496, 603] on main "✅[A] AI Tulubaev* Save Advanced Job Category Jobs Client Vendor Reset All Previ…" at bounding box center [899, 295] width 1285 height 1116
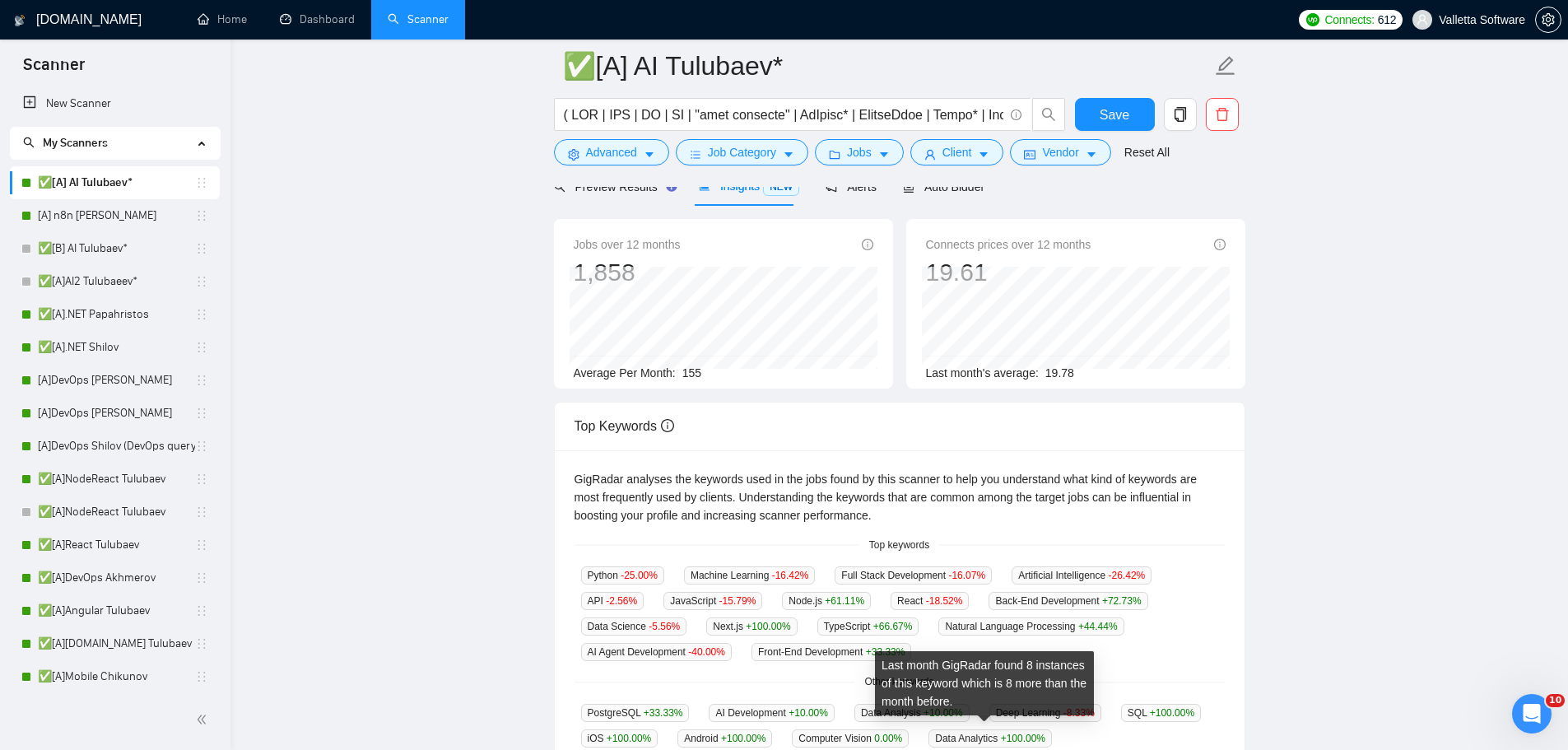
scroll to position [0, 0]
